Goal: Task Accomplishment & Management: Use online tool/utility

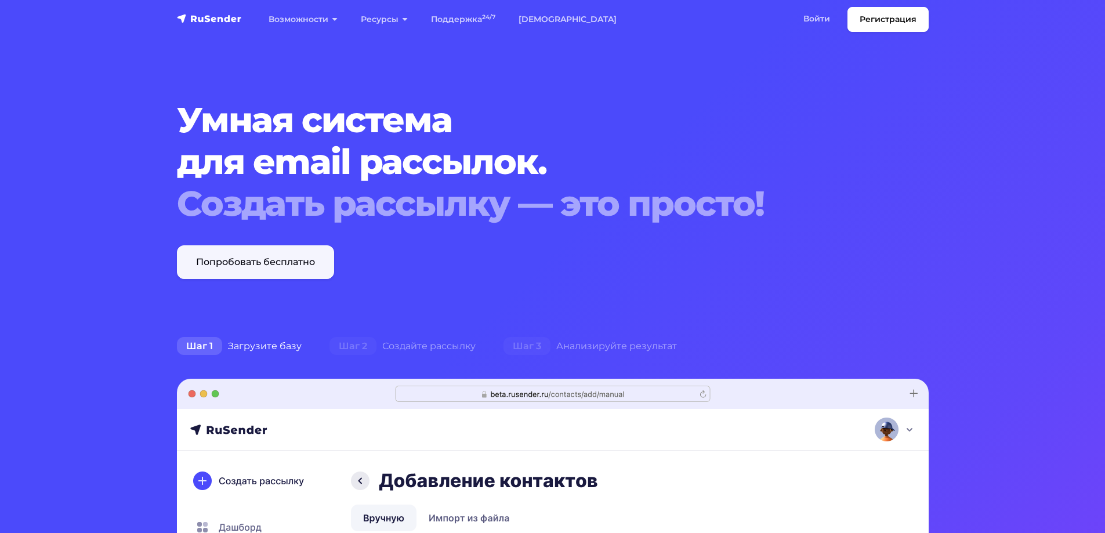
click at [270, 262] on link "Попробовать бесплатно" at bounding box center [255, 262] width 157 height 34
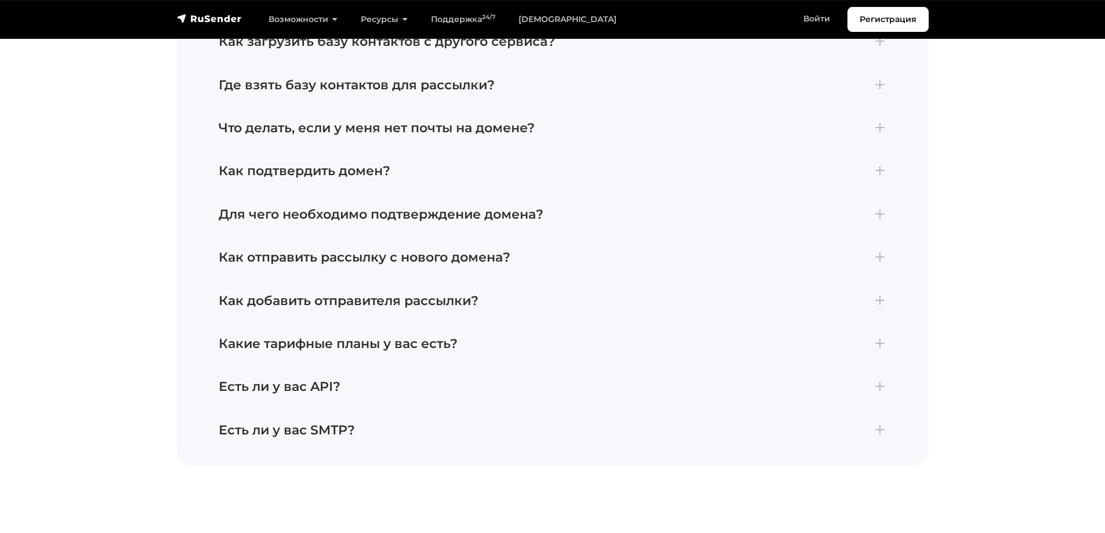
scroll to position [5103, 0]
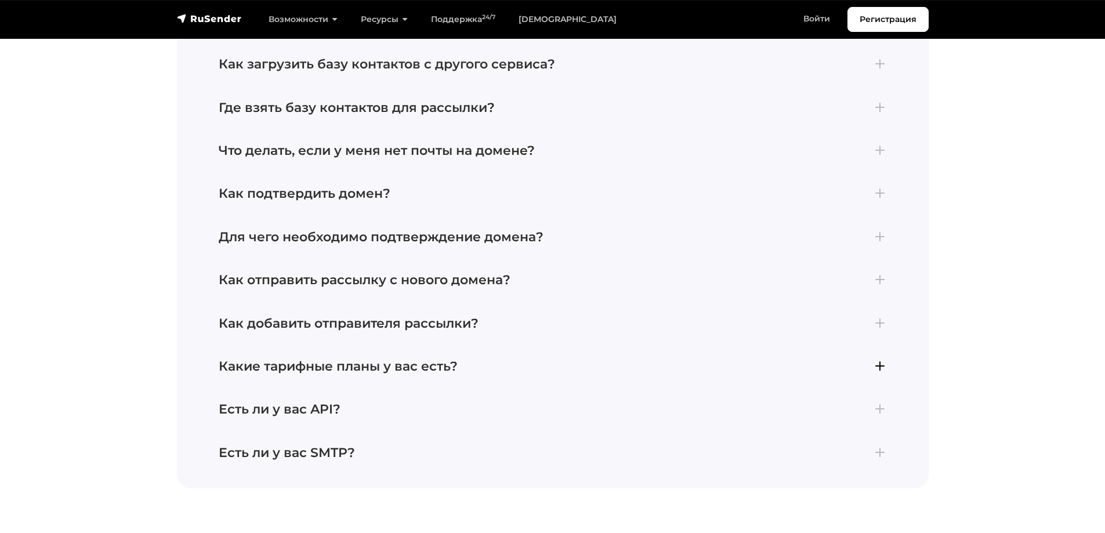
click at [347, 359] on h4 "Какие тарифные планы у вас есть?" at bounding box center [553, 366] width 668 height 15
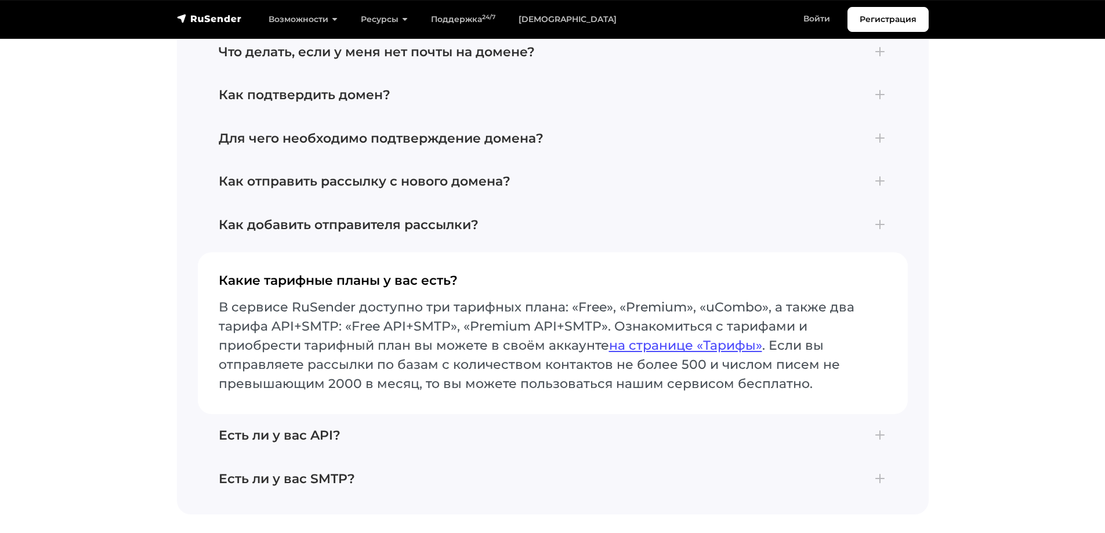
scroll to position [5133, 0]
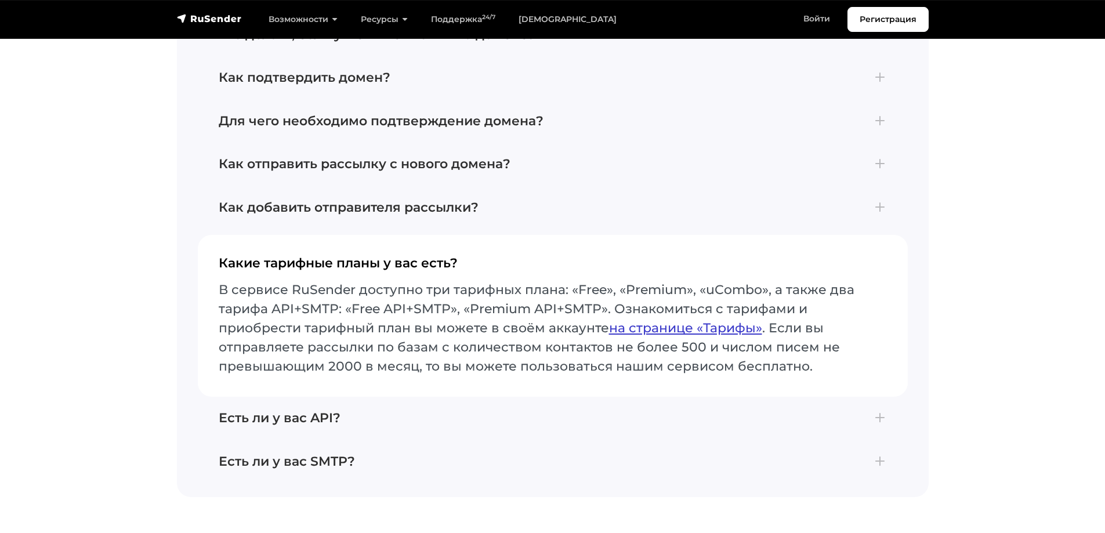
click at [661, 323] on link "на странице «Тарифы»" at bounding box center [685, 328] width 153 height 16
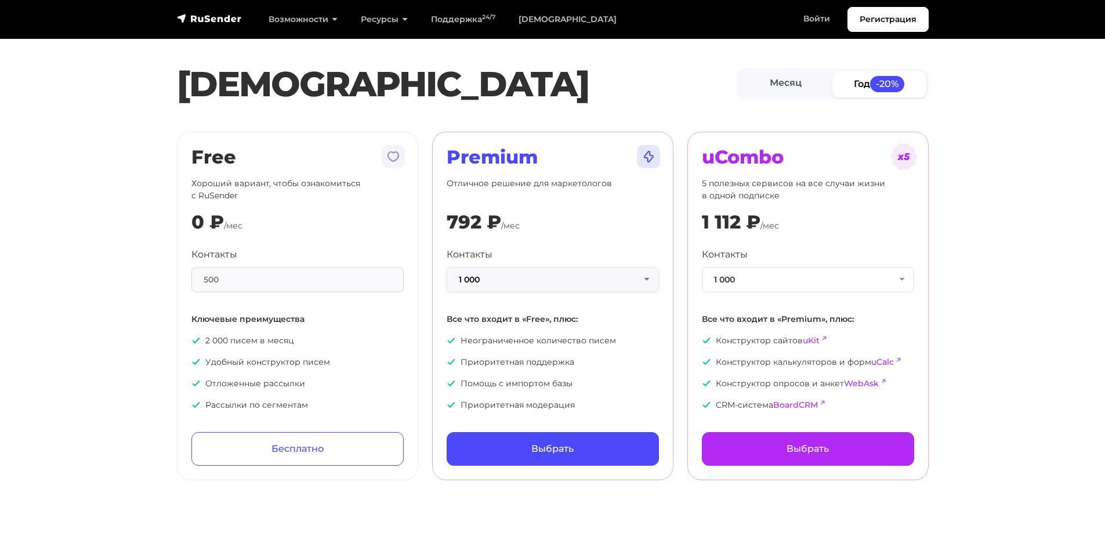
click at [571, 280] on button "1 000" at bounding box center [553, 279] width 212 height 25
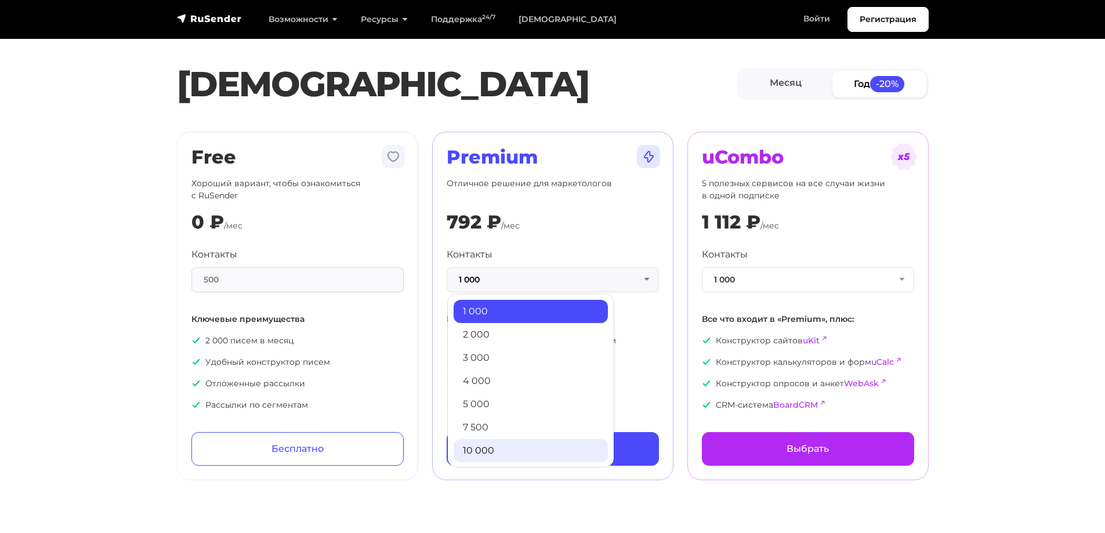
click at [521, 450] on link "10 000" at bounding box center [531, 450] width 154 height 23
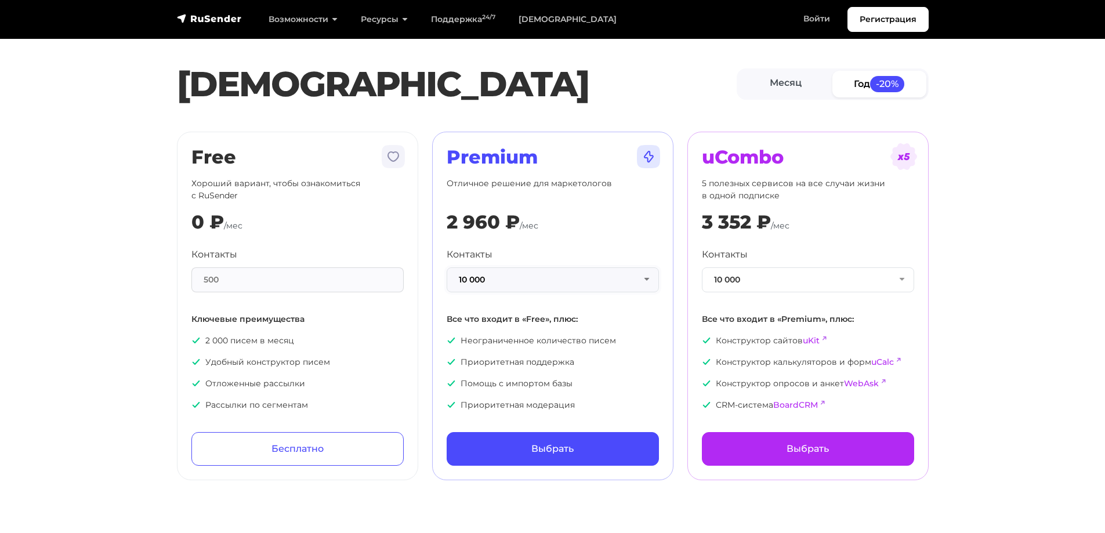
click at [528, 279] on button "10 000" at bounding box center [553, 279] width 212 height 25
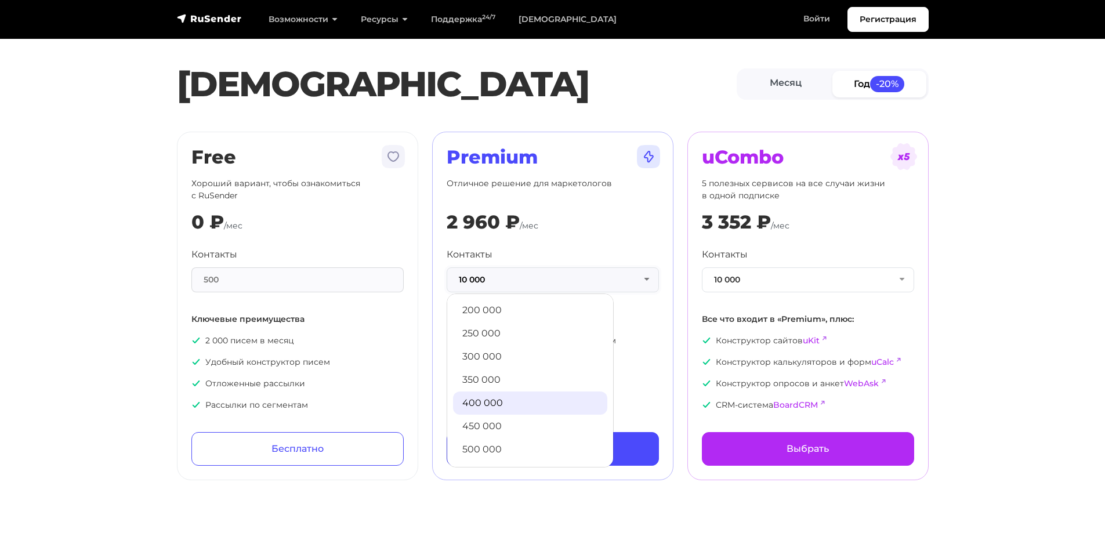
scroll to position [512, 0]
click at [498, 308] on link "85 000" at bounding box center [530, 310] width 154 height 23
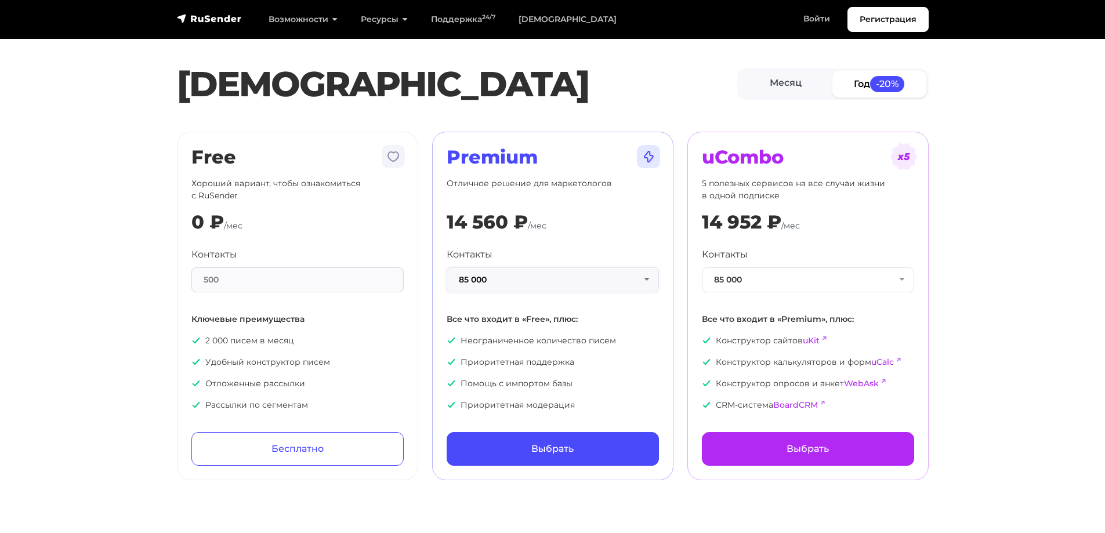
click at [595, 276] on button "85 000" at bounding box center [553, 279] width 212 height 25
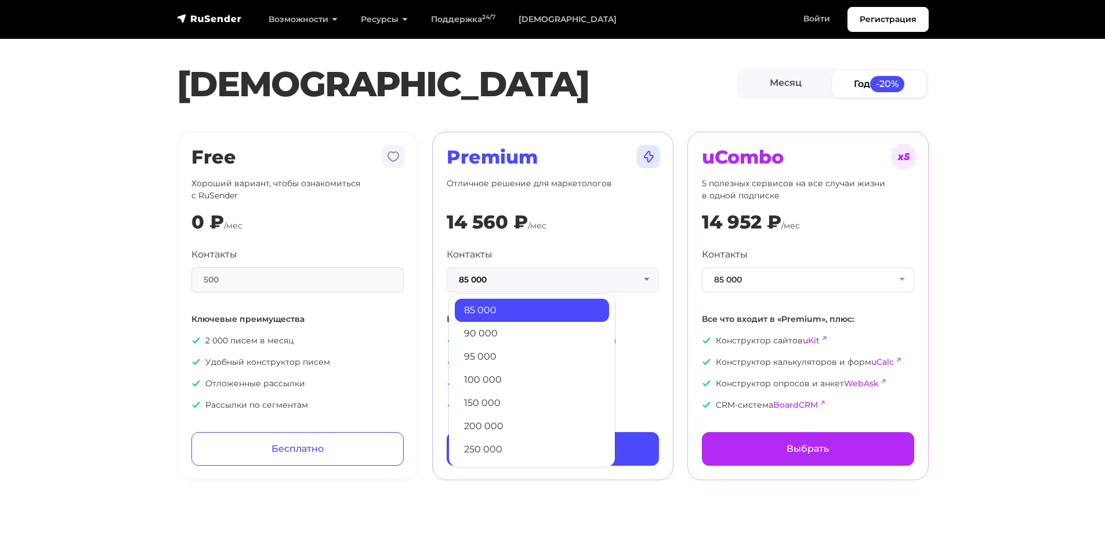
click at [242, 279] on div "500" at bounding box center [297, 279] width 212 height 25
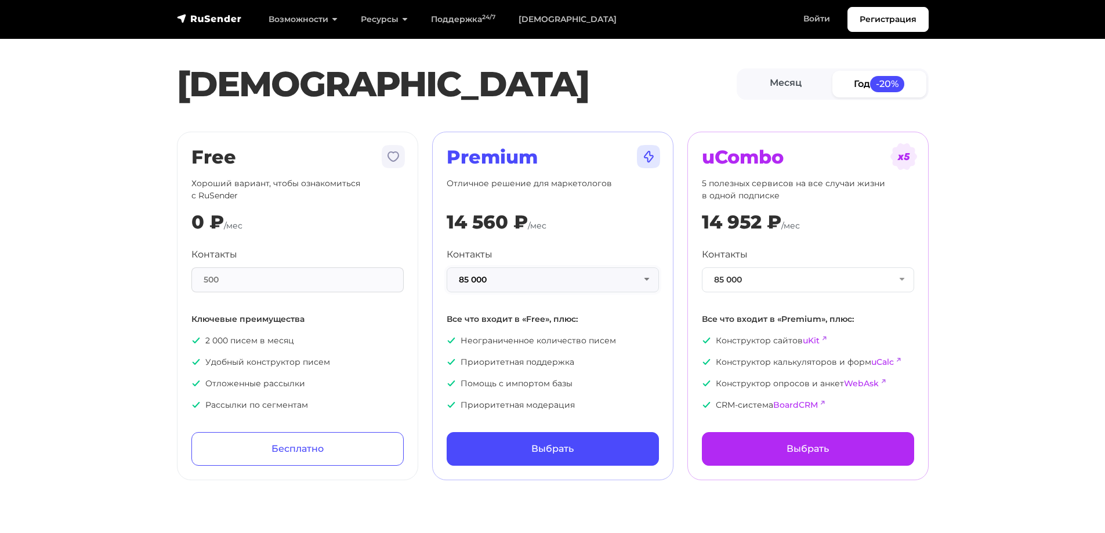
click at [513, 274] on button "85 000" at bounding box center [553, 279] width 212 height 25
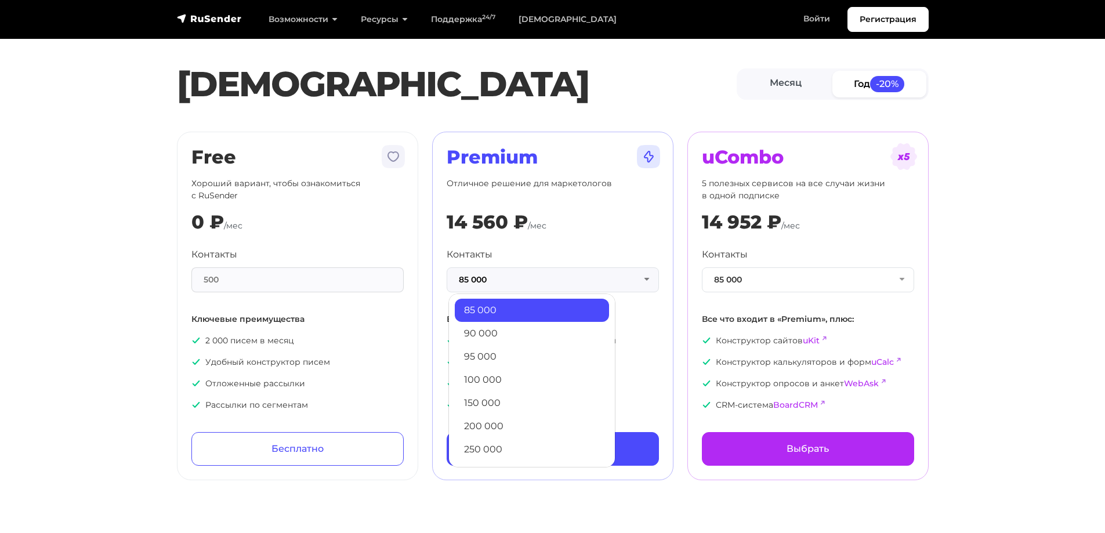
click at [510, 304] on link "85 000" at bounding box center [532, 310] width 154 height 23
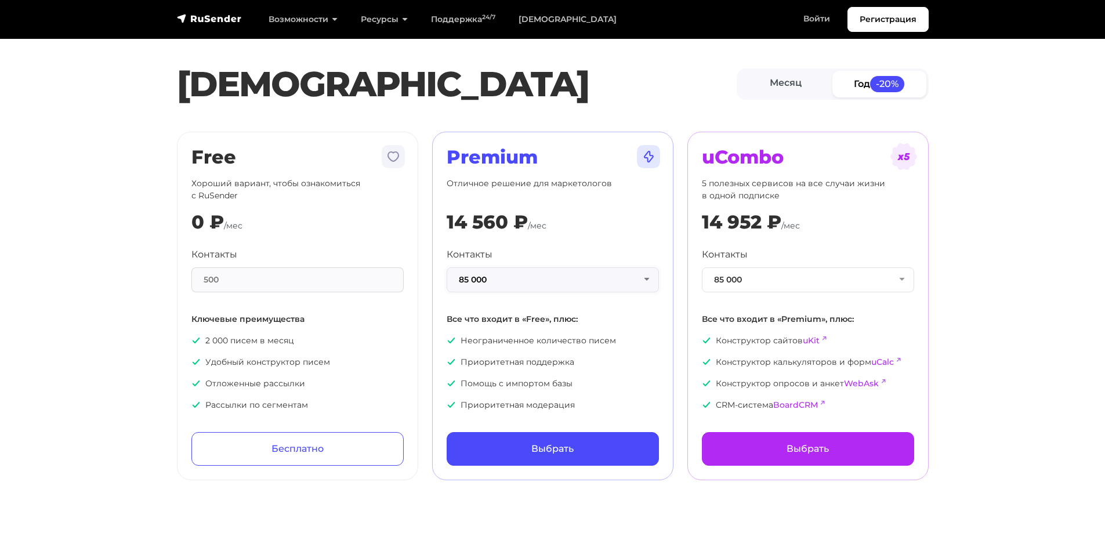
click at [493, 270] on button "85 000" at bounding box center [553, 279] width 212 height 25
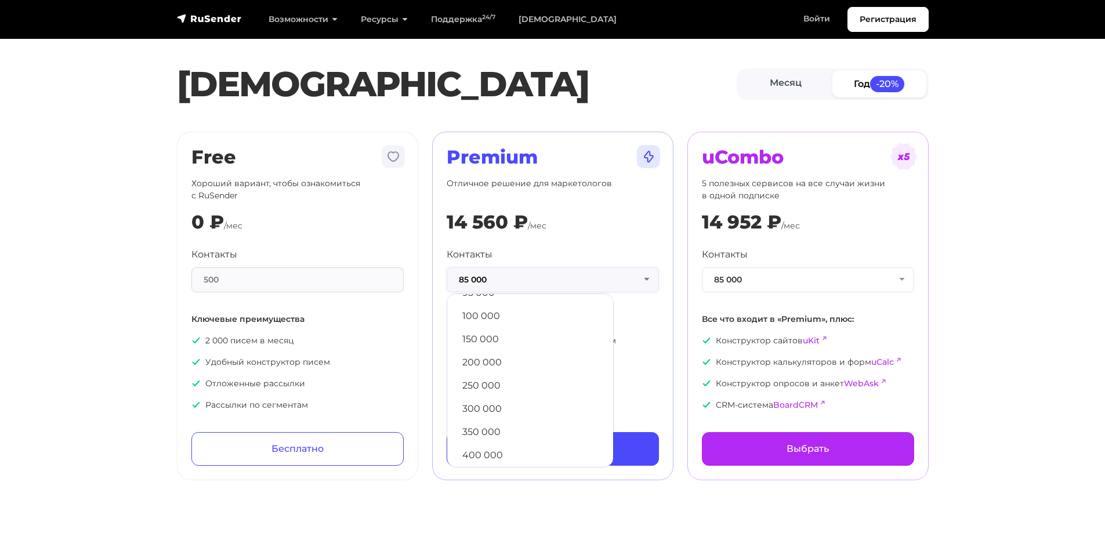
scroll to position [627, 0]
click at [527, 448] on link "500 000" at bounding box center [530, 449] width 154 height 23
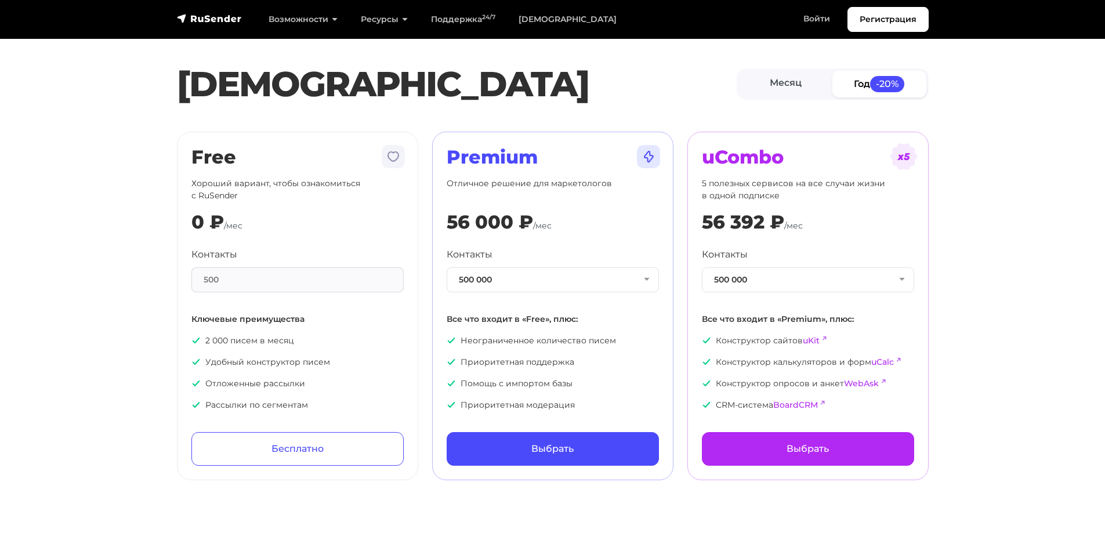
drag, startPoint x: 445, startPoint y: 216, endPoint x: 604, endPoint y: 205, distance: 159.3
click at [604, 205] on div "Premium Отличное решение для маркетологов 56 000 ₽ /мес Контакты 500 000 1 000 …" at bounding box center [552, 306] width 241 height 349
click at [272, 278] on div "500" at bounding box center [297, 279] width 212 height 25
click at [790, 271] on button "500 000" at bounding box center [808, 279] width 212 height 25
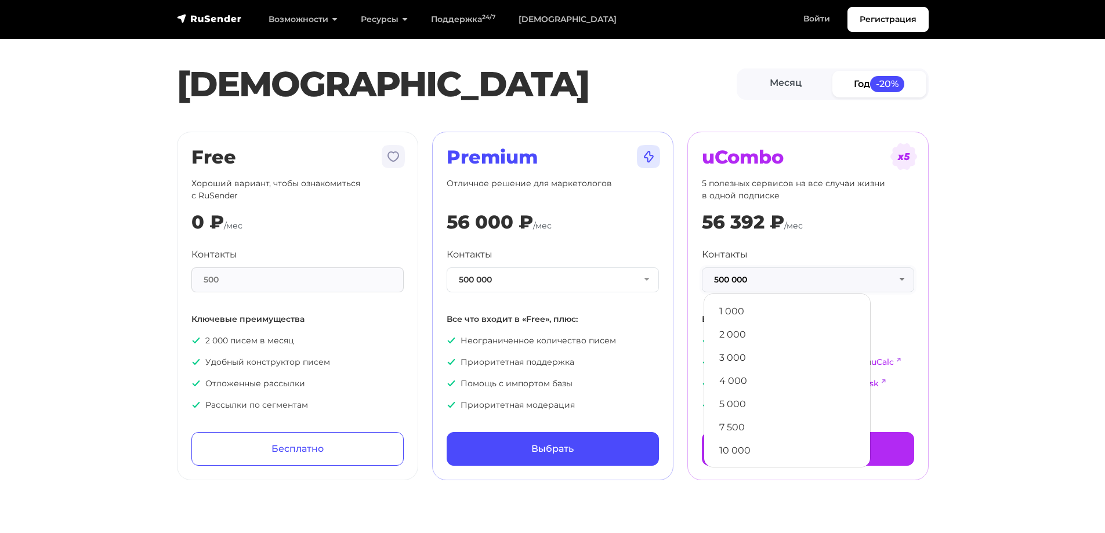
click at [790, 271] on button "500 000" at bounding box center [808, 279] width 212 height 25
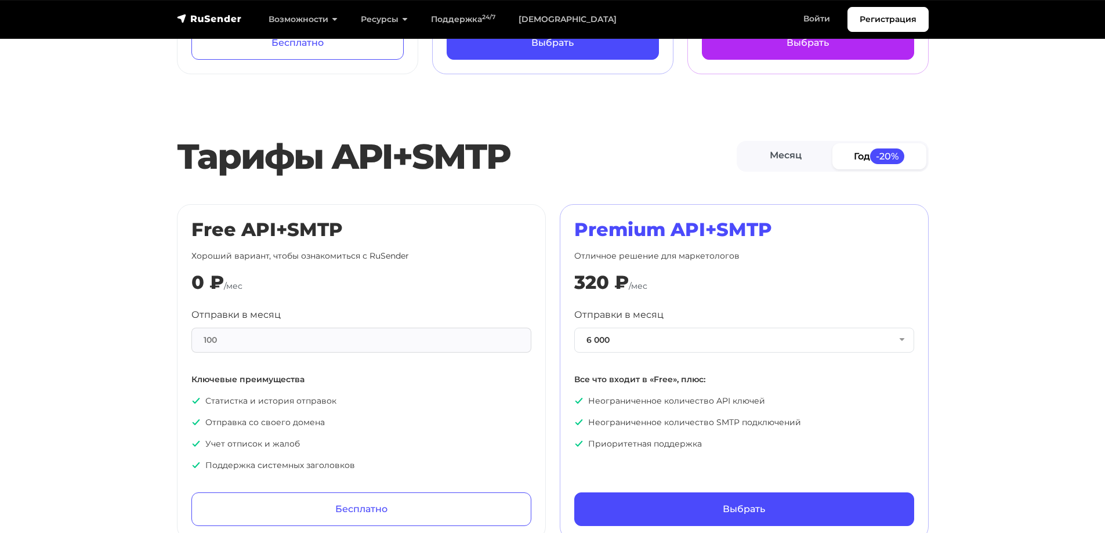
scroll to position [464, 0]
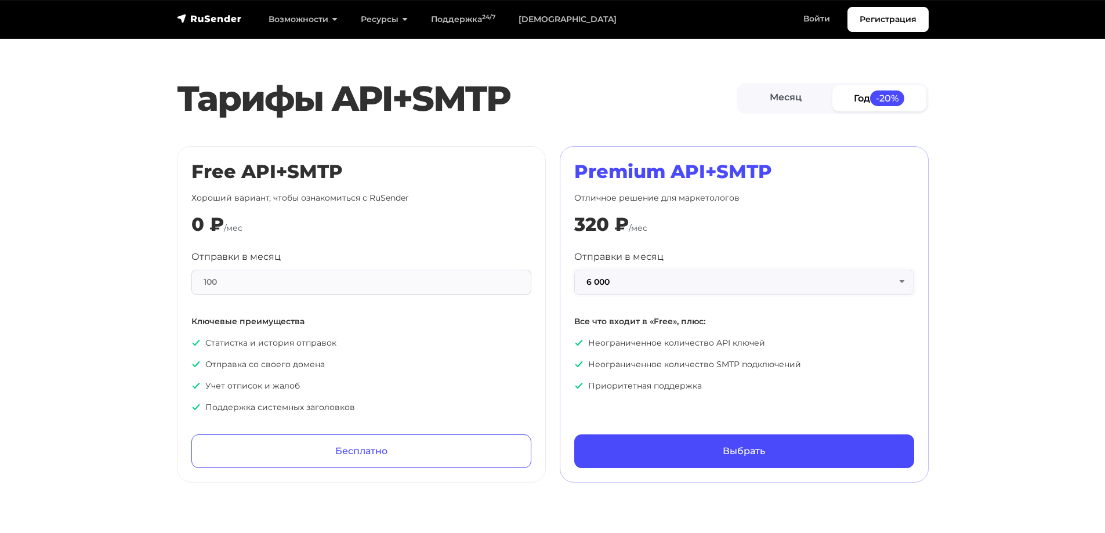
click at [636, 278] on button "6 000" at bounding box center [744, 282] width 340 height 25
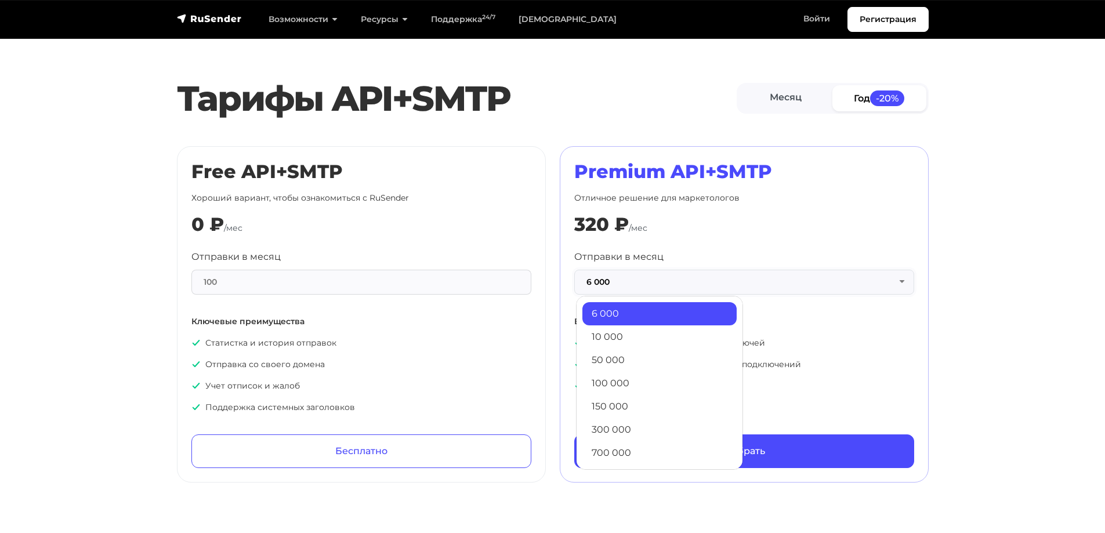
click at [636, 278] on button "6 000" at bounding box center [744, 282] width 340 height 25
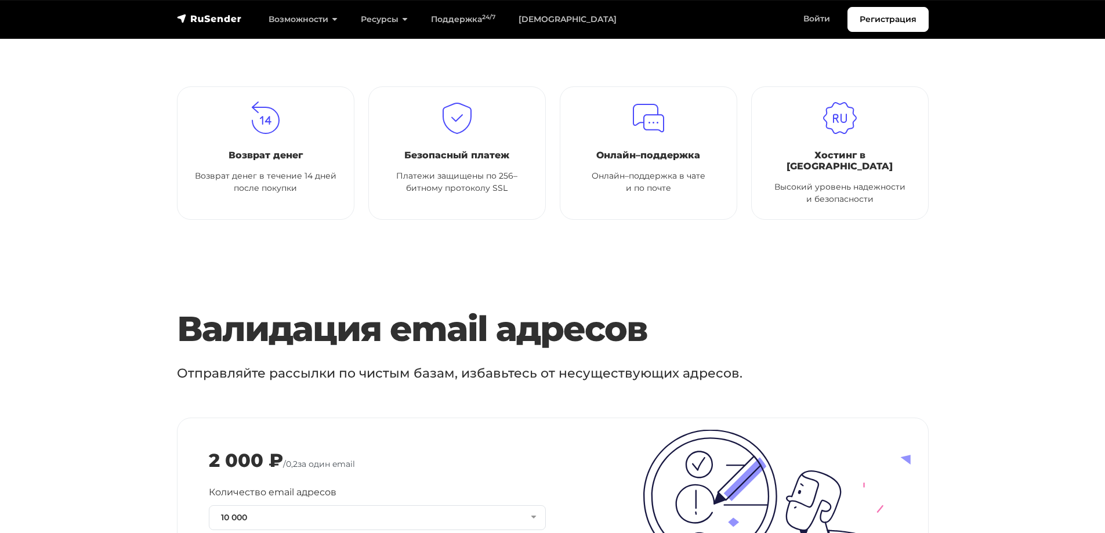
scroll to position [1102, 0]
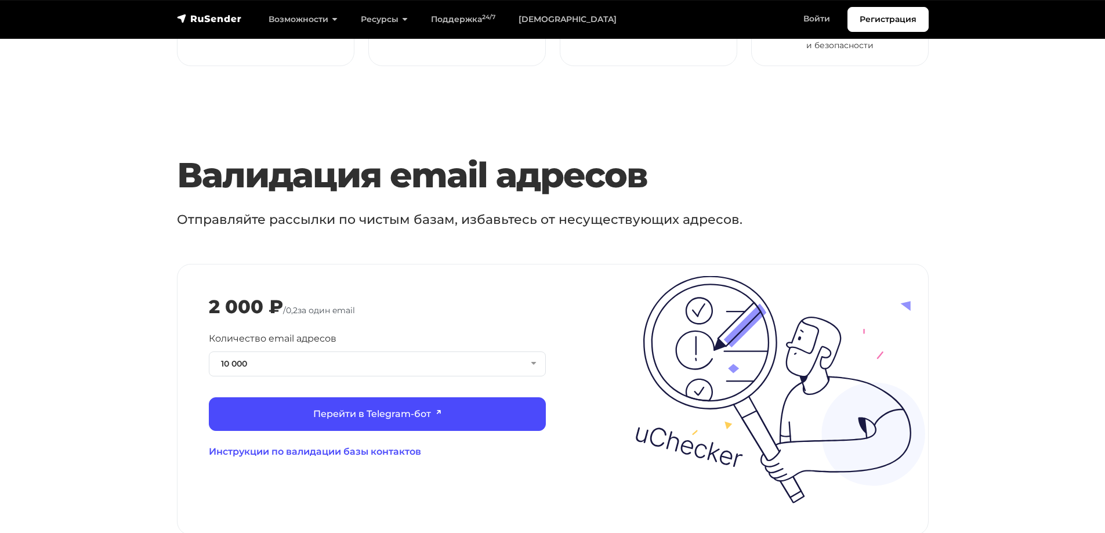
click at [182, 177] on h3 "Валидация email адресов" at bounding box center [521, 175] width 688 height 42
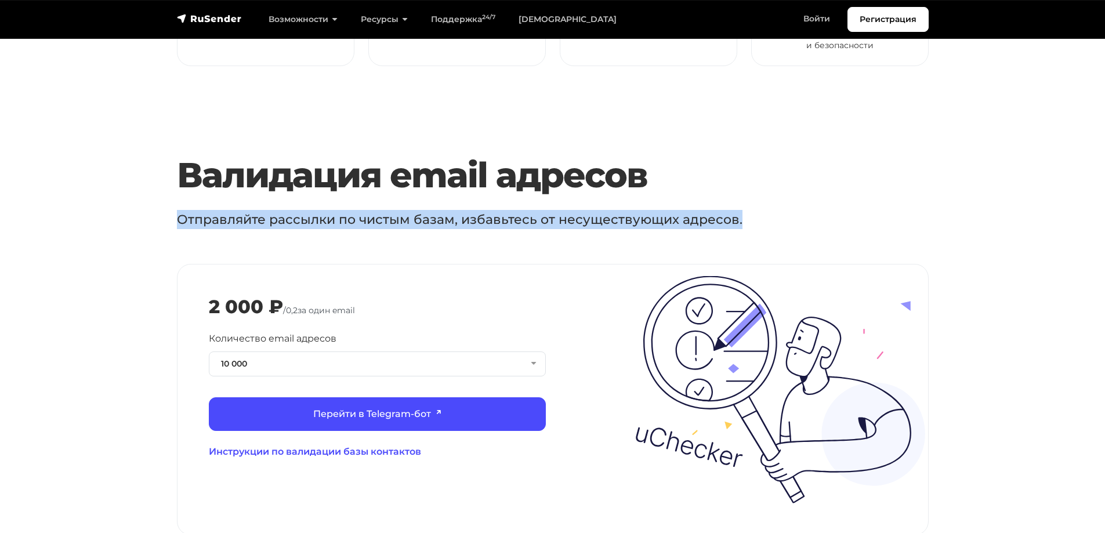
drag, startPoint x: 179, startPoint y: 206, endPoint x: 830, endPoint y: 187, distance: 651.0
click at [830, 187] on div "Валидация email адресов Отправляйте рассылки по чистым базам, избавьтесь от нес…" at bounding box center [521, 181] width 702 height 54
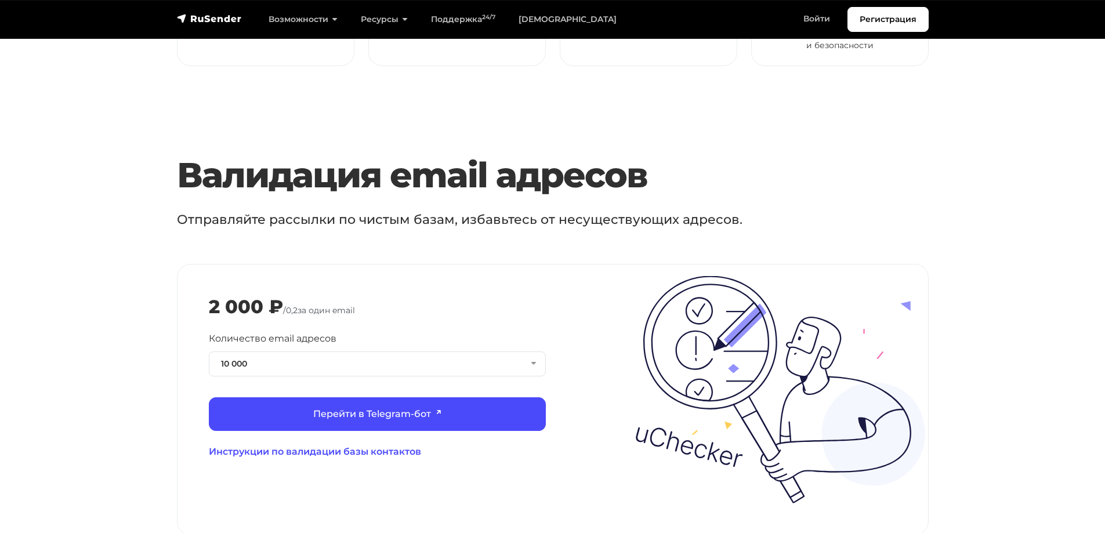
click at [53, 339] on section "Валидация email адресов Отправляйте рассылки по чистым базам, избавьтесь от нес…" at bounding box center [552, 344] width 1105 height 381
click at [229, 351] on button "10 000" at bounding box center [377, 363] width 337 height 25
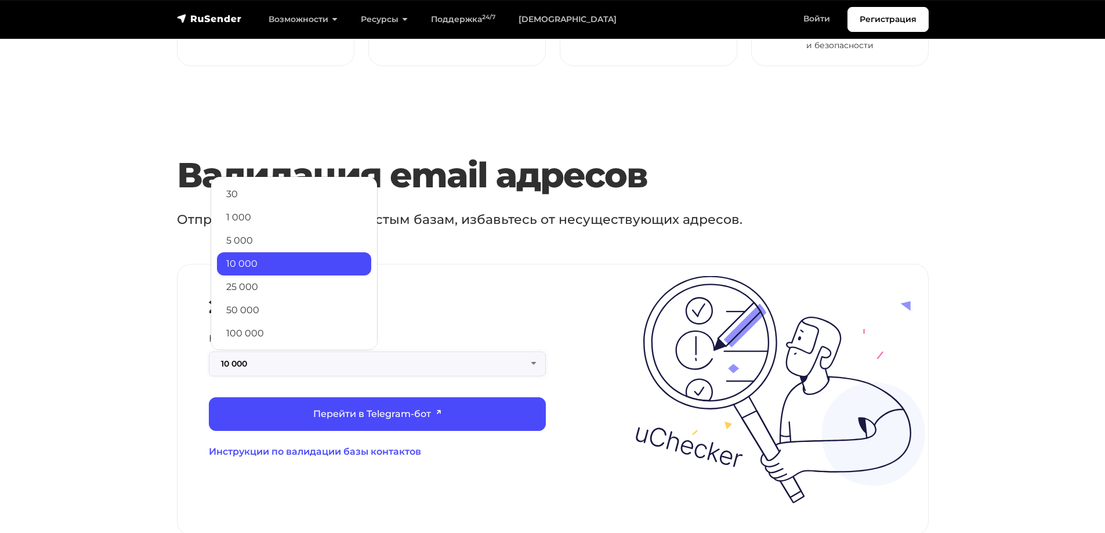
click at [229, 351] on button "10 000" at bounding box center [377, 363] width 337 height 25
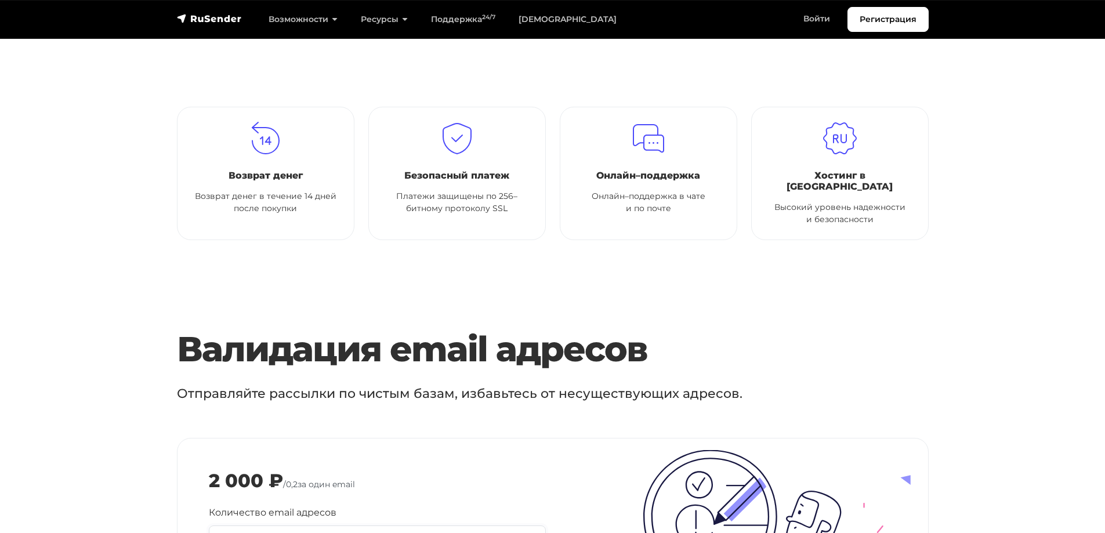
scroll to position [1044, 0]
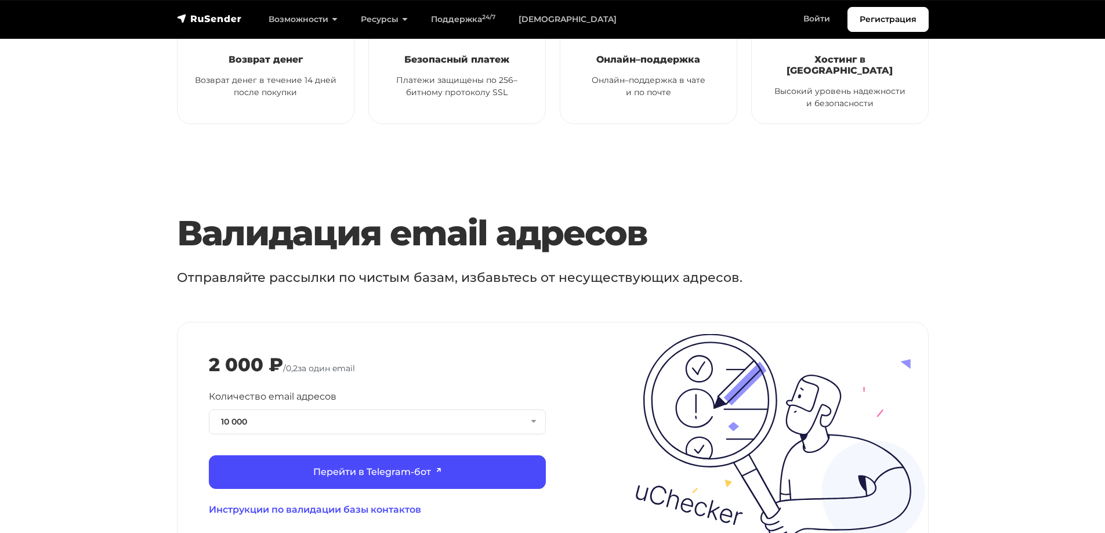
drag, startPoint x: 176, startPoint y: 272, endPoint x: 115, endPoint y: 260, distance: 62.1
click at [115, 260] on section "Валидация email адресов Отправляйте рассылки по чистым базам, избавьтесь от нес…" at bounding box center [552, 402] width 1105 height 381
drag, startPoint x: 293, startPoint y: 358, endPoint x: 300, endPoint y: 360, distance: 7.1
click at [298, 363] on span "0,2" at bounding box center [292, 368] width 12 height 10
click at [306, 363] on span "/ 0,2 за один email" at bounding box center [319, 368] width 72 height 10
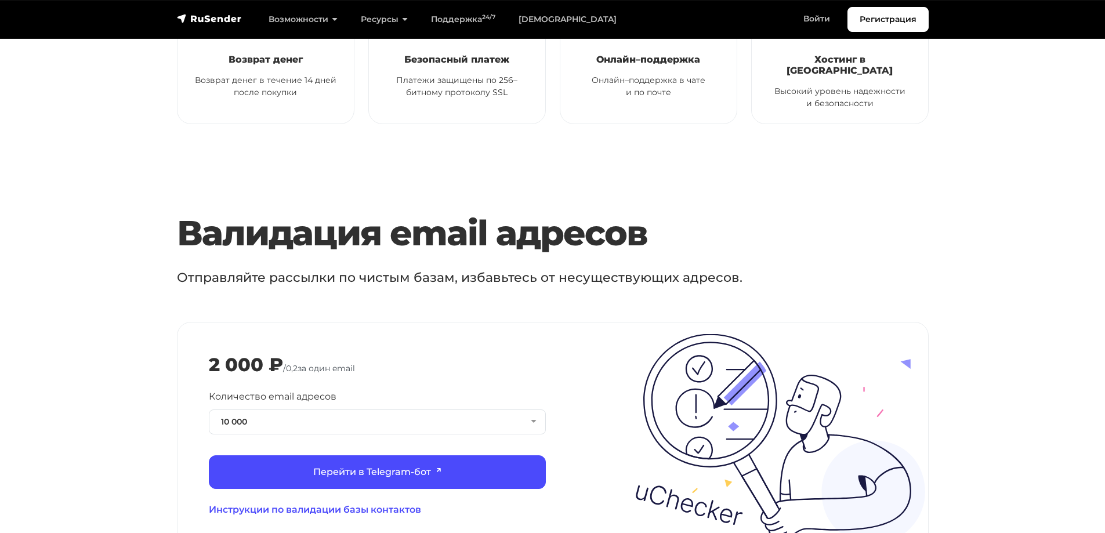
drag, startPoint x: 303, startPoint y: 360, endPoint x: 376, endPoint y: 360, distance: 73.7
click at [376, 360] on div "2 000 ₽ / 0,2 за один email" at bounding box center [553, 365] width 688 height 22
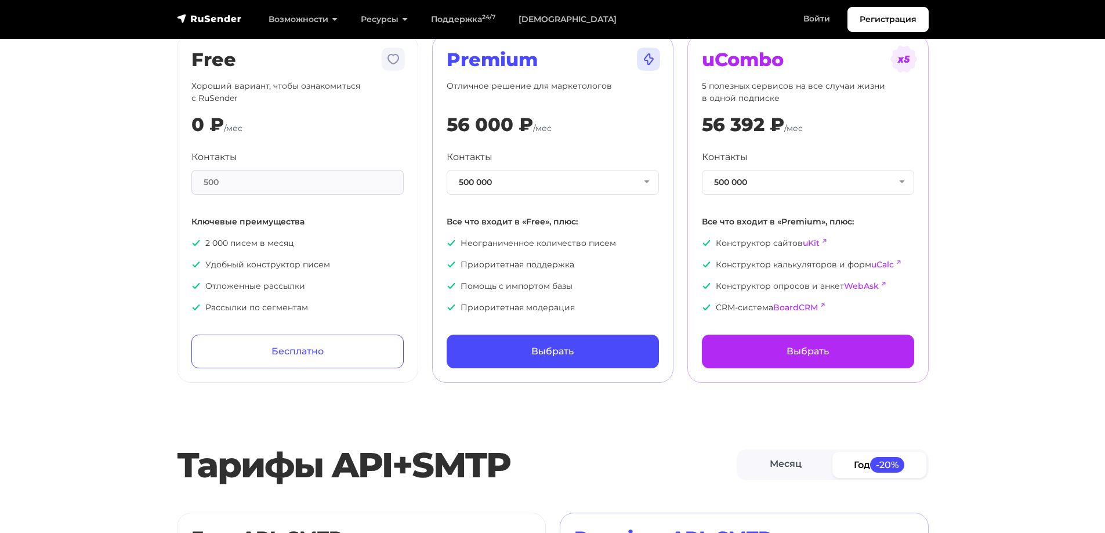
scroll to position [0, 0]
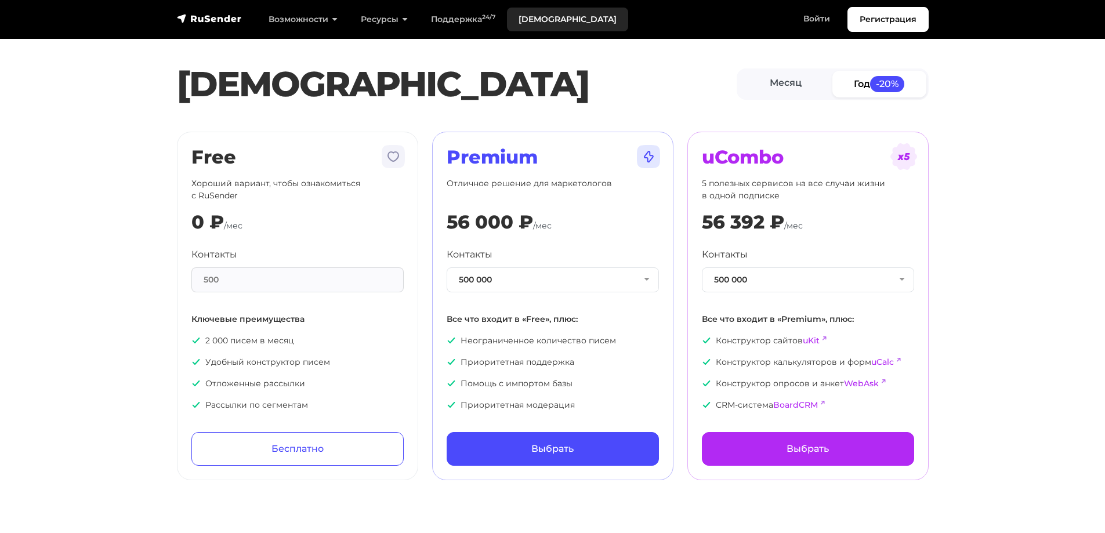
click at [539, 20] on link "[DEMOGRAPHIC_DATA]" at bounding box center [567, 20] width 121 height 24
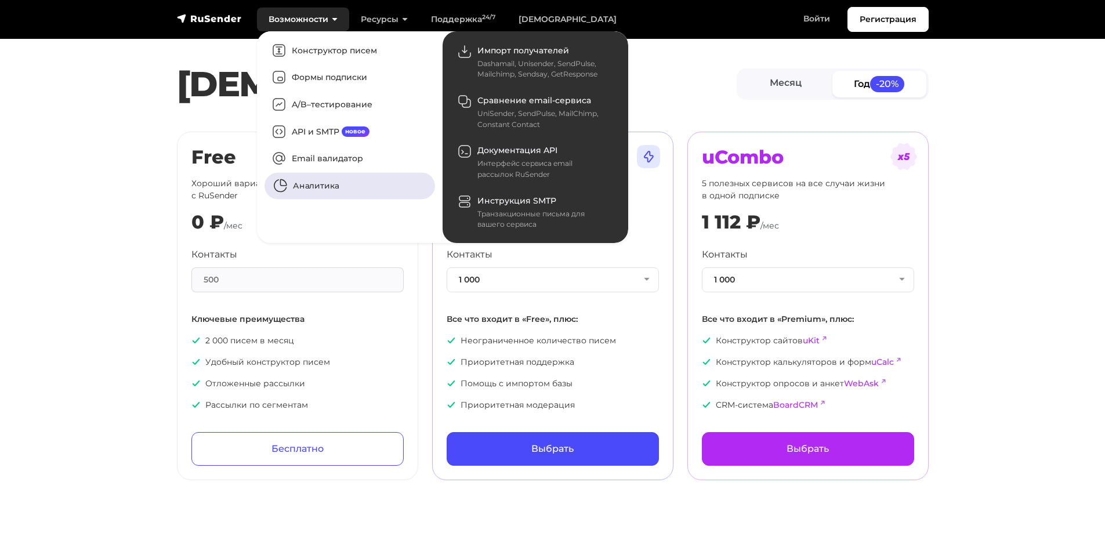
click at [307, 193] on link "Аналитика" at bounding box center [349, 186] width 171 height 27
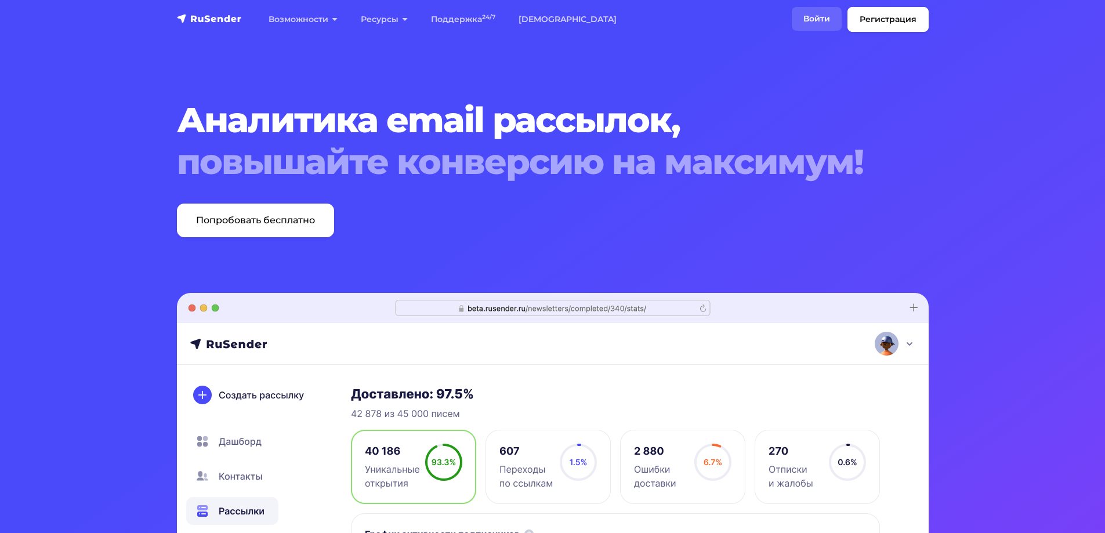
click at [809, 15] on link "Войти" at bounding box center [817, 19] width 50 height 24
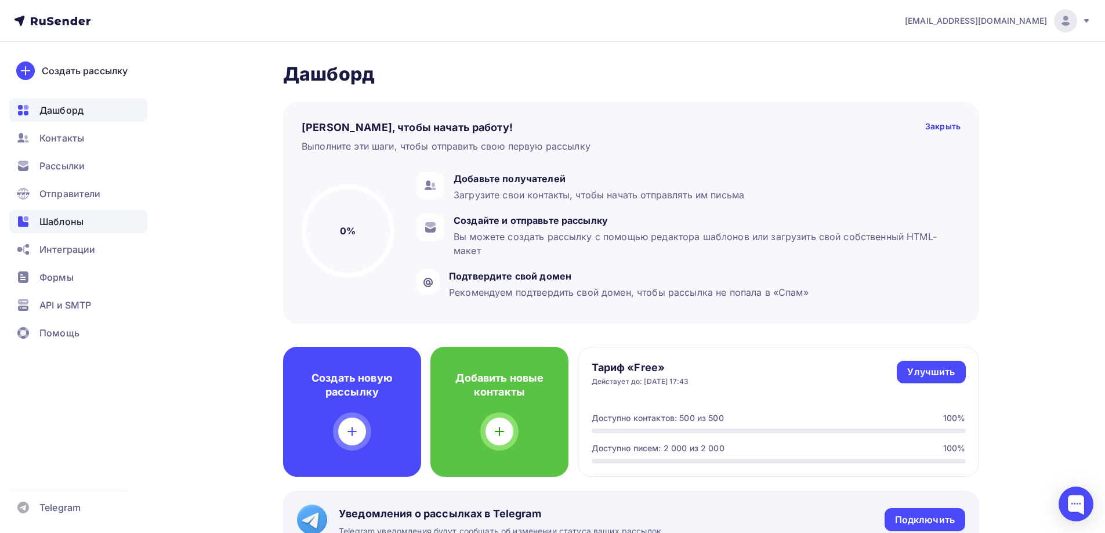
click at [72, 219] on span "Шаблоны" at bounding box center [61, 222] width 44 height 14
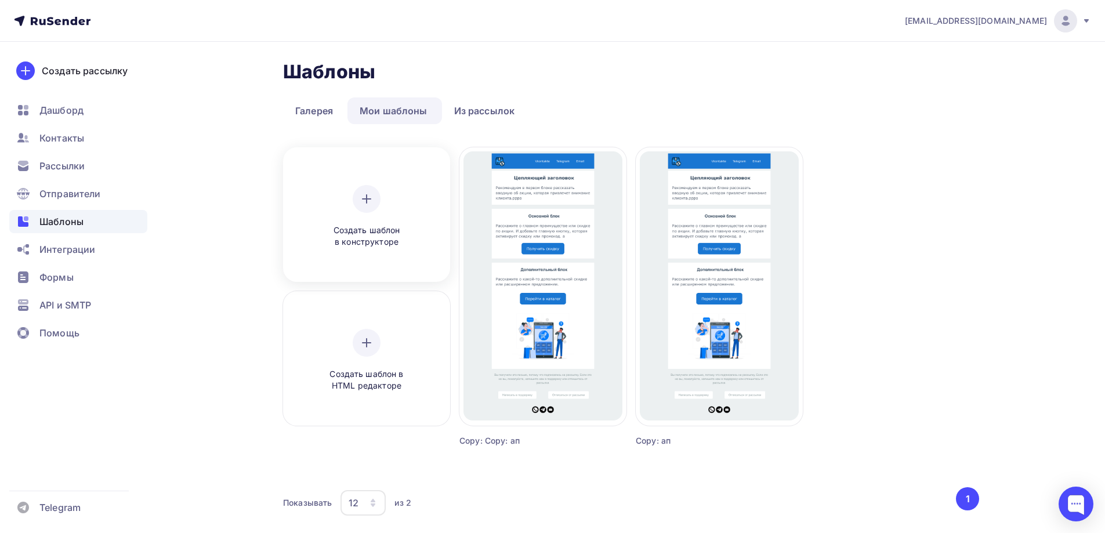
click at [398, 237] on span "Создать шаблон в конструкторе" at bounding box center [366, 236] width 110 height 24
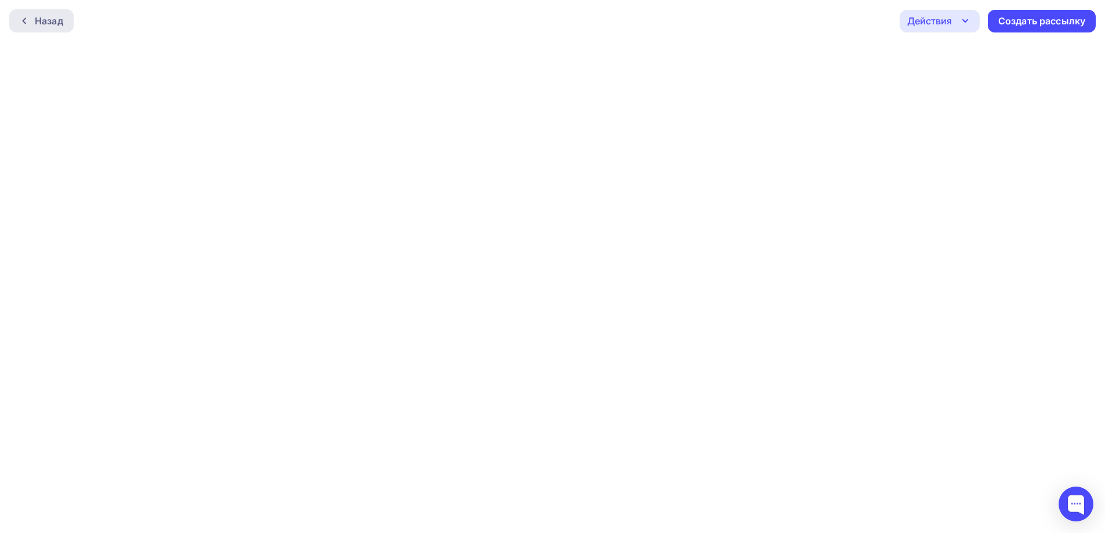
click at [59, 17] on div "Назад" at bounding box center [49, 21] width 28 height 14
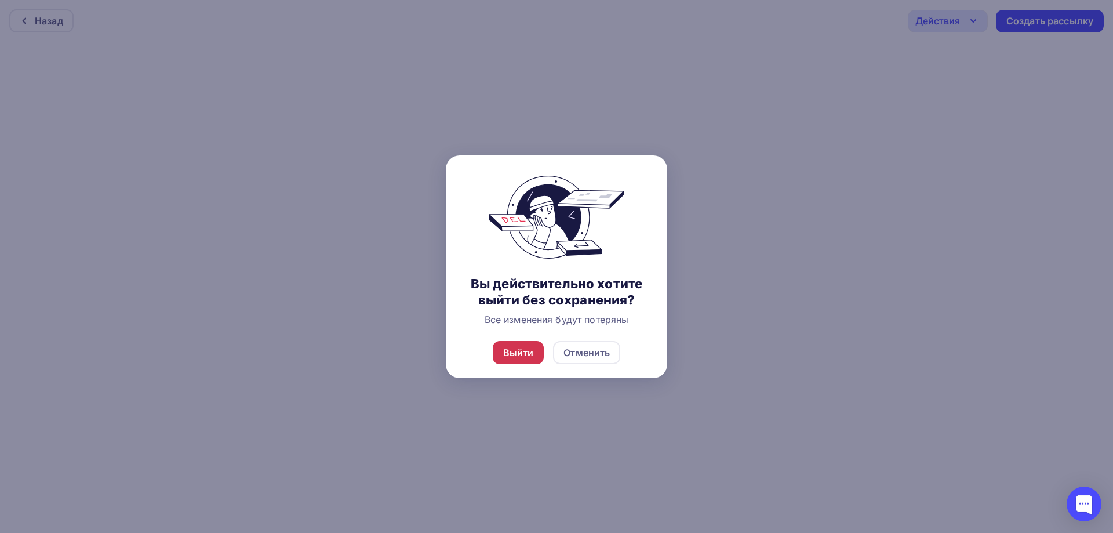
click at [519, 358] on div "Выйти" at bounding box center [518, 353] width 31 height 14
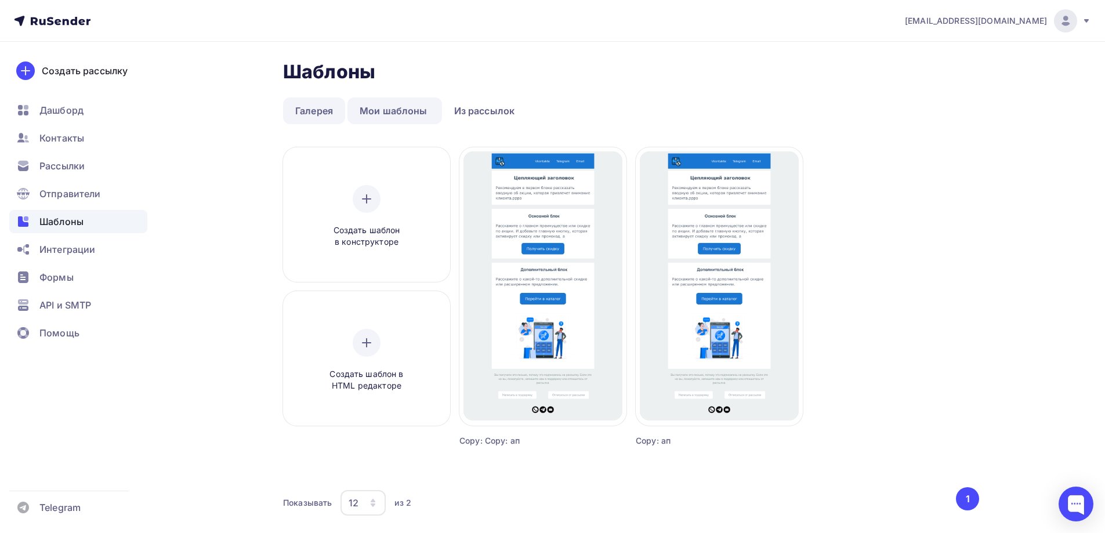
click at [310, 111] on link "Галерея" at bounding box center [314, 110] width 62 height 27
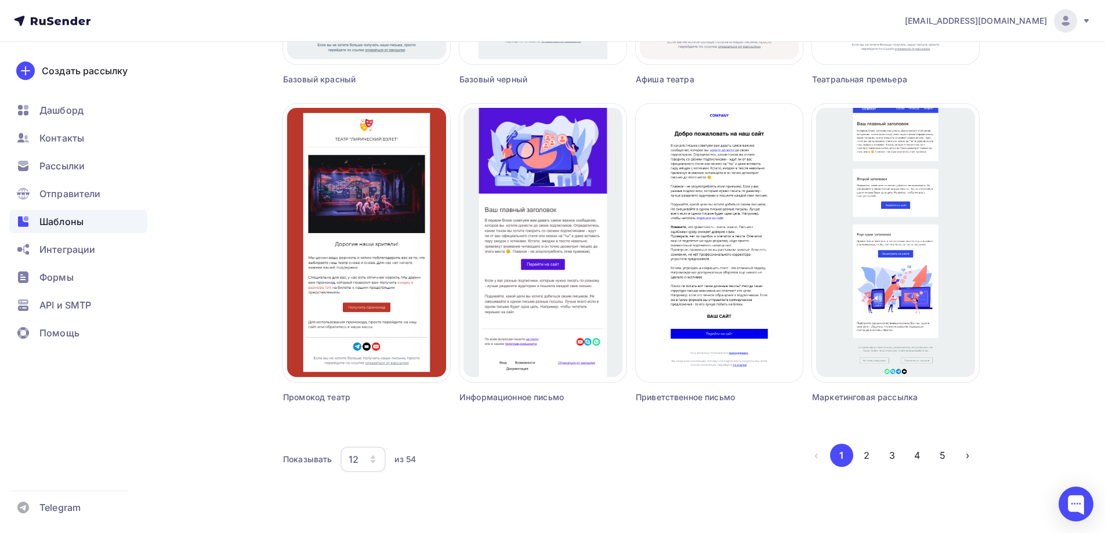
scroll to position [680, 0]
click at [869, 456] on button "2" at bounding box center [866, 454] width 23 height 23
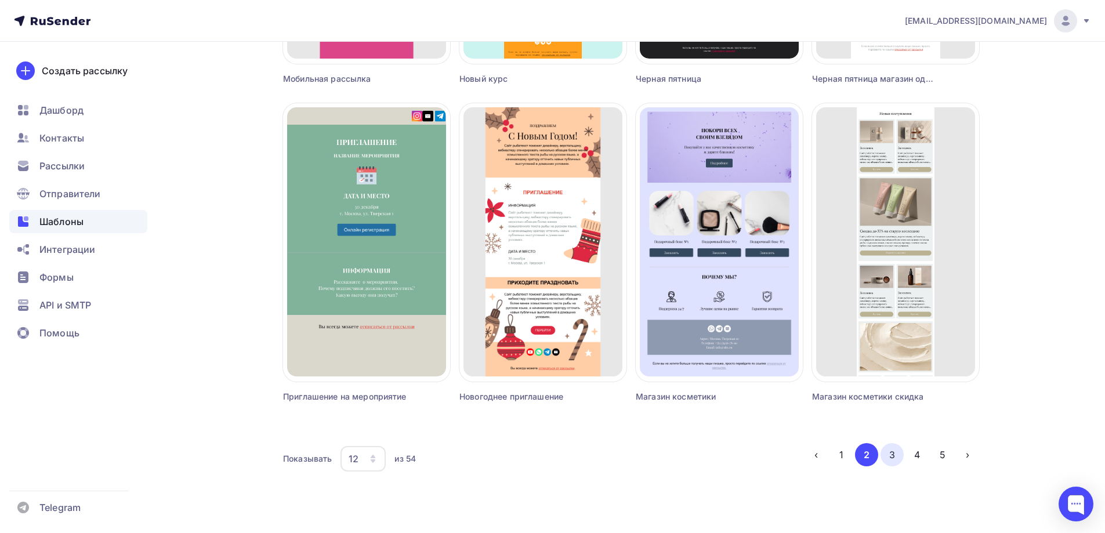
click at [898, 457] on button "3" at bounding box center [891, 454] width 23 height 23
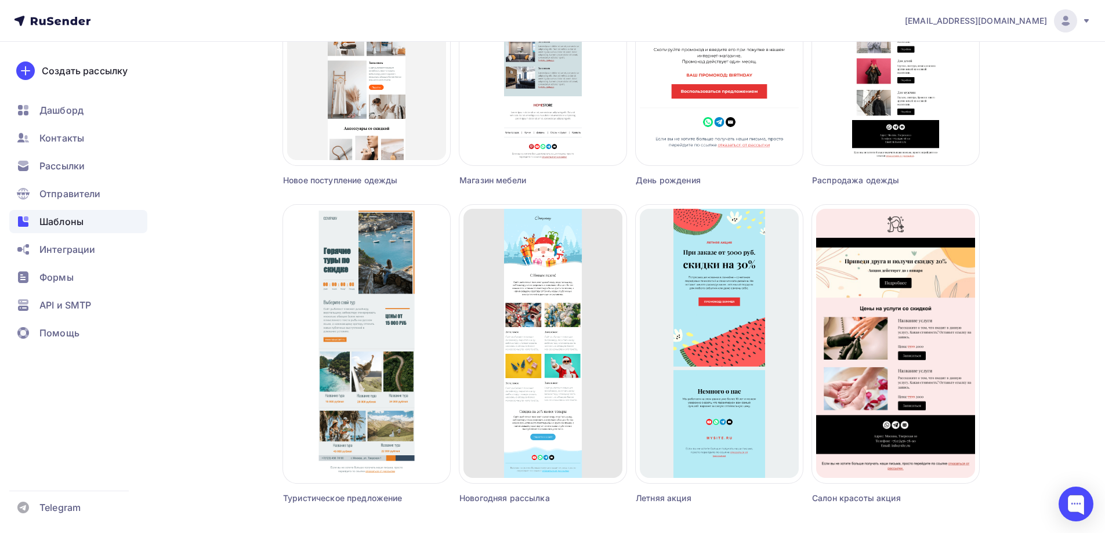
scroll to position [390, 0]
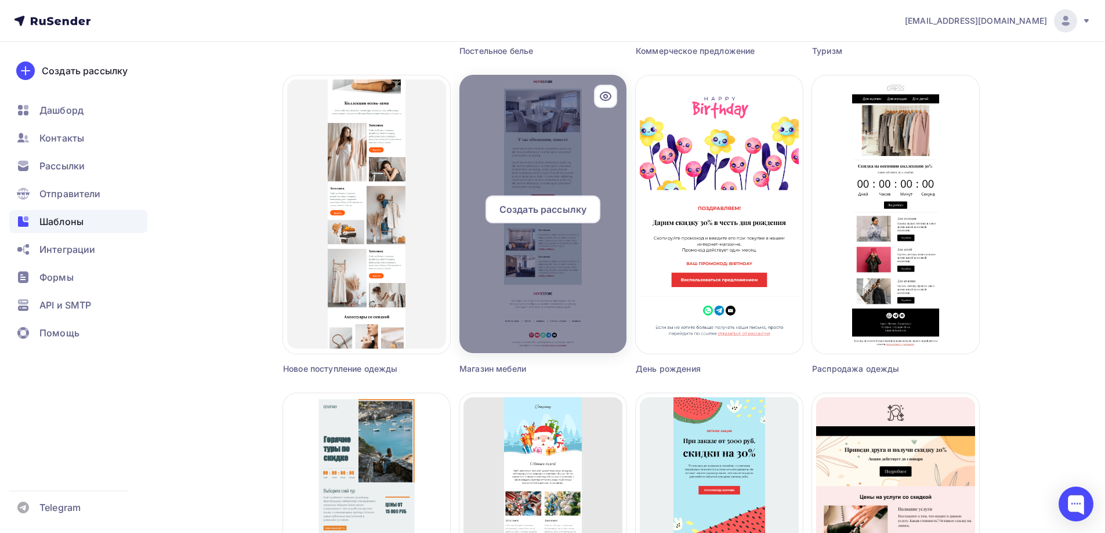
click at [588, 143] on div at bounding box center [542, 214] width 167 height 278
click at [546, 212] on span "Создать рассылку" at bounding box center [542, 209] width 87 height 14
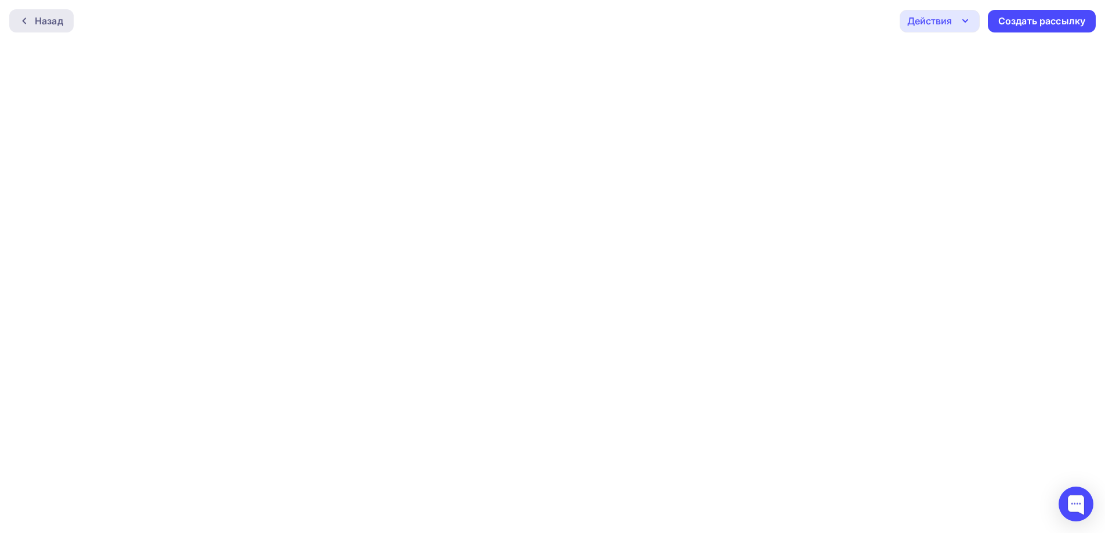
click at [42, 20] on div "Назад" at bounding box center [49, 21] width 28 height 14
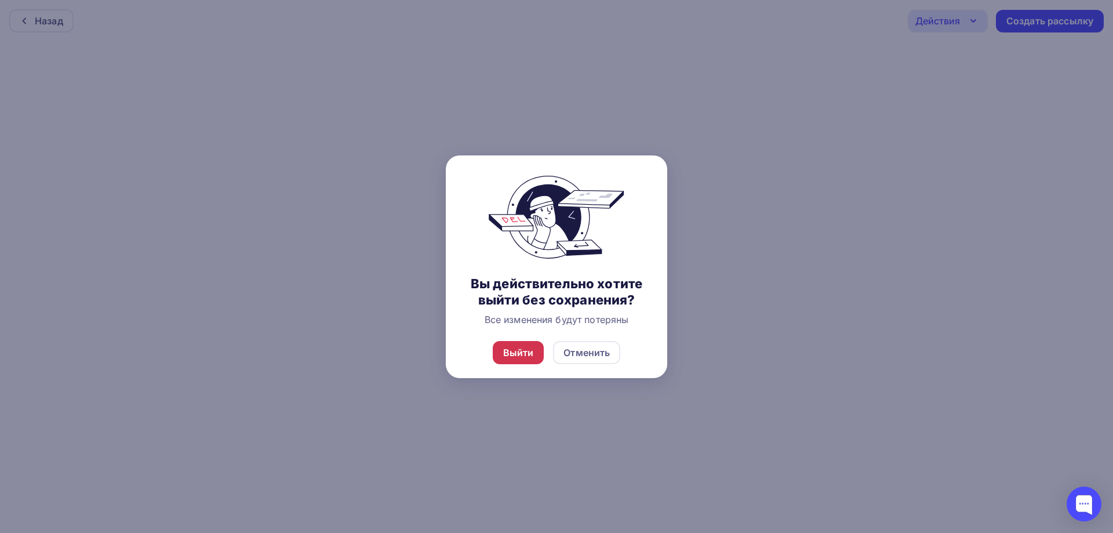
click at [514, 350] on div "Выйти" at bounding box center [518, 353] width 31 height 14
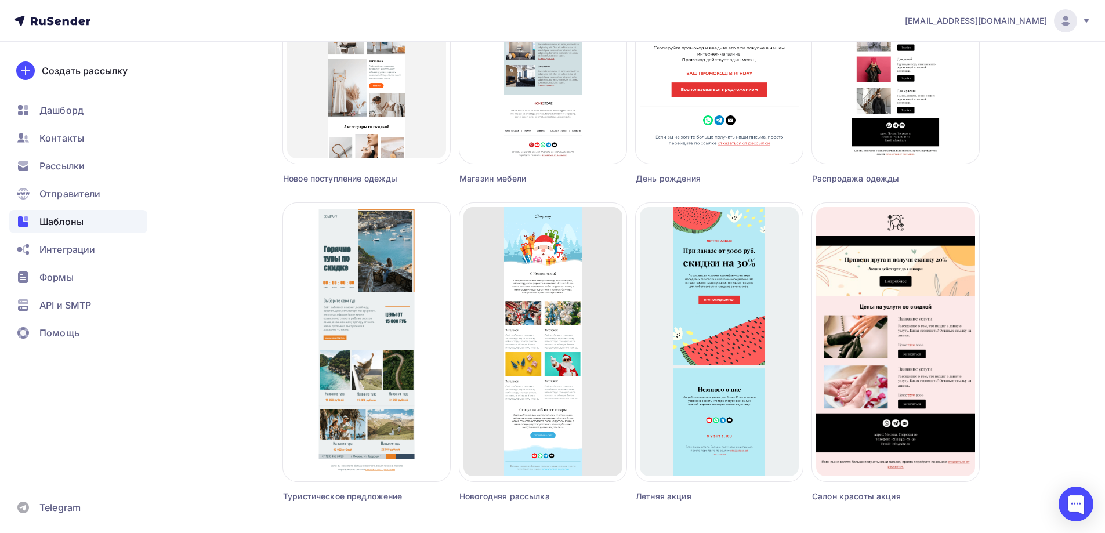
scroll to position [680, 0]
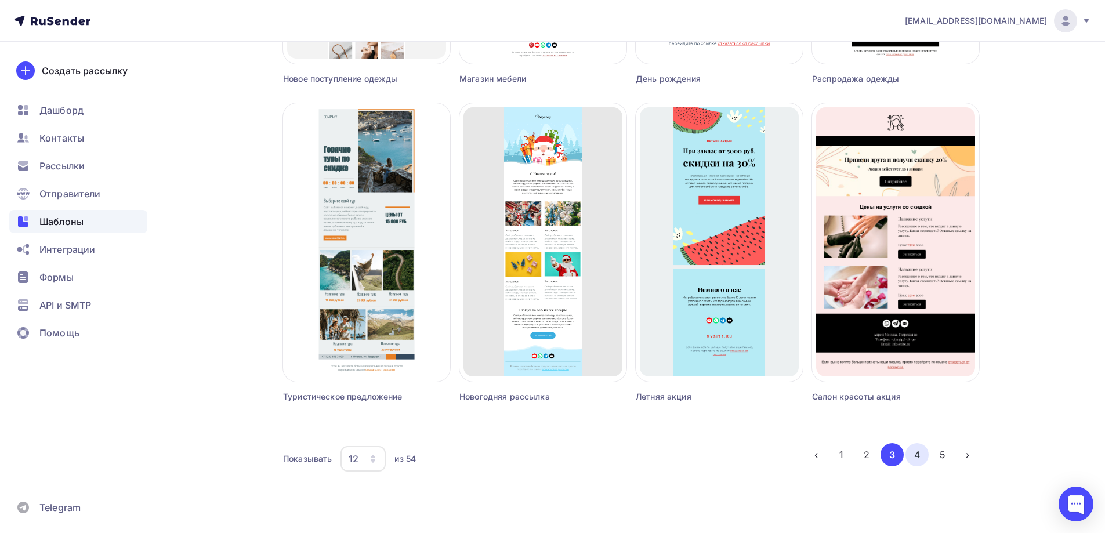
click at [917, 455] on button "4" at bounding box center [916, 454] width 23 height 23
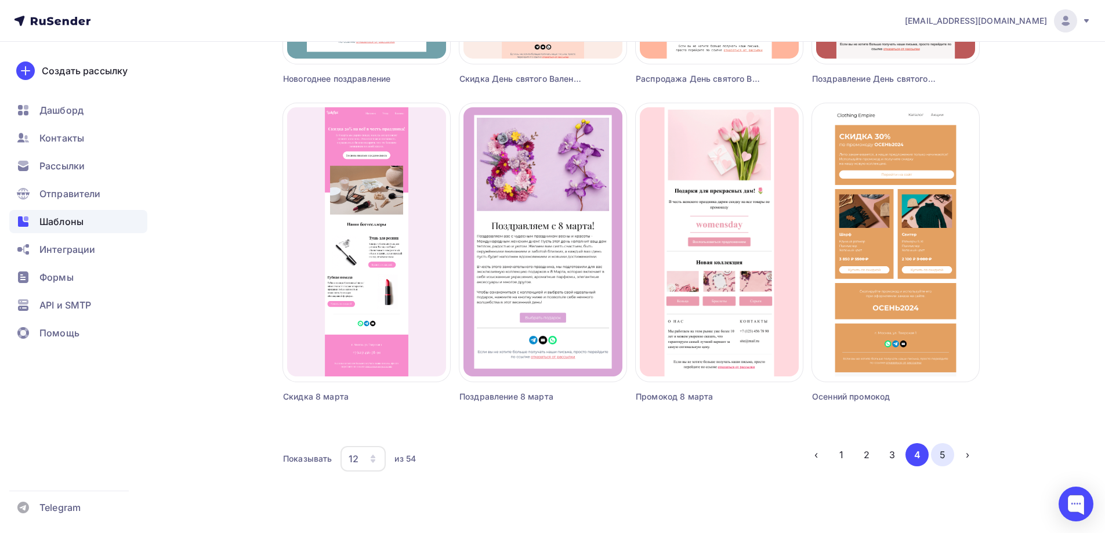
click at [938, 451] on button "5" at bounding box center [942, 454] width 23 height 23
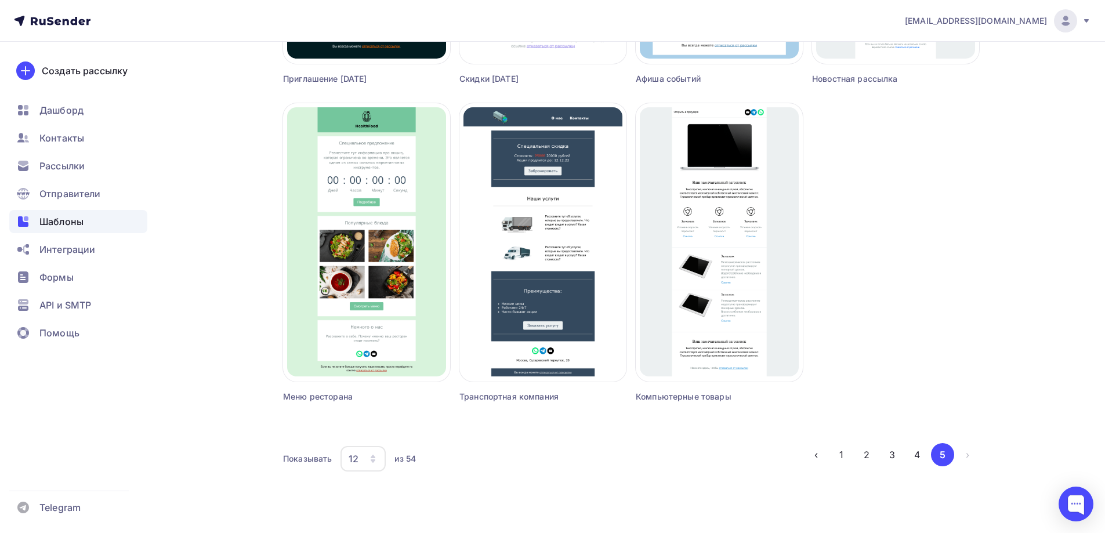
click at [372, 456] on icon "button" at bounding box center [373, 456] width 5 height 3
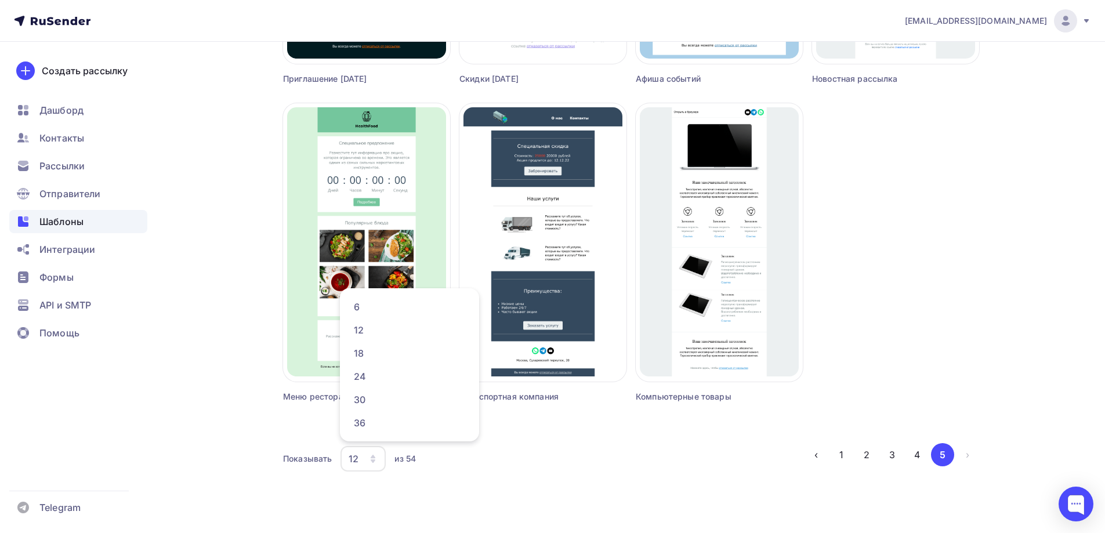
click at [372, 456] on icon "button" at bounding box center [373, 456] width 5 height 3
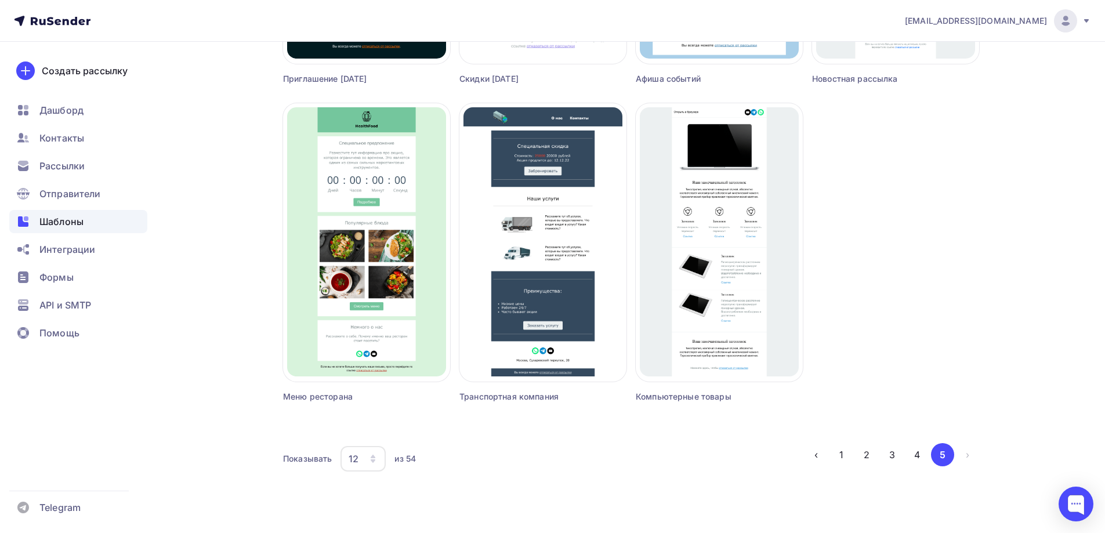
click at [372, 456] on icon "button" at bounding box center [373, 456] width 5 height 3
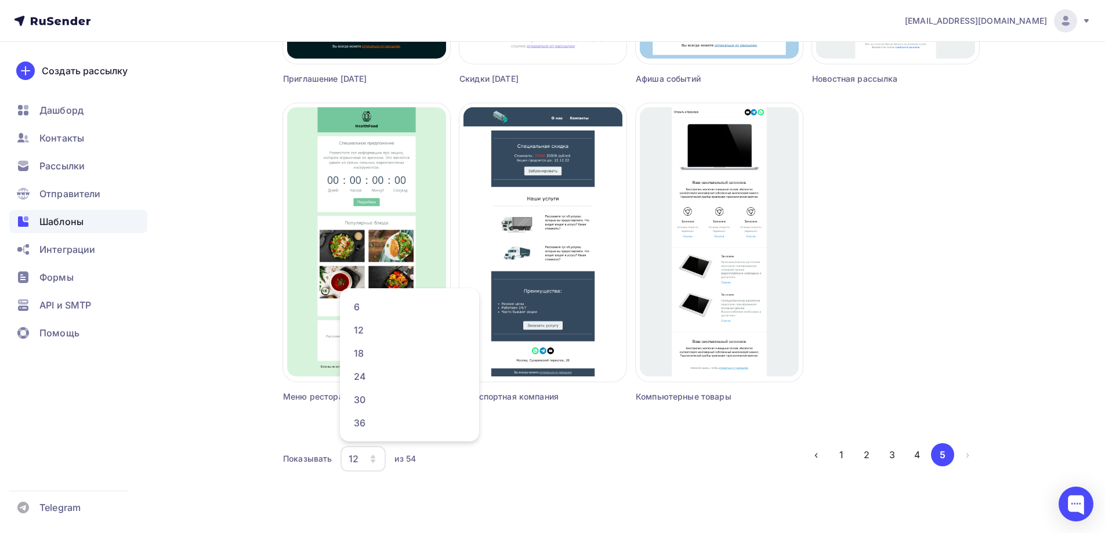
click at [369, 453] on div "12" at bounding box center [362, 459] width 45 height 26
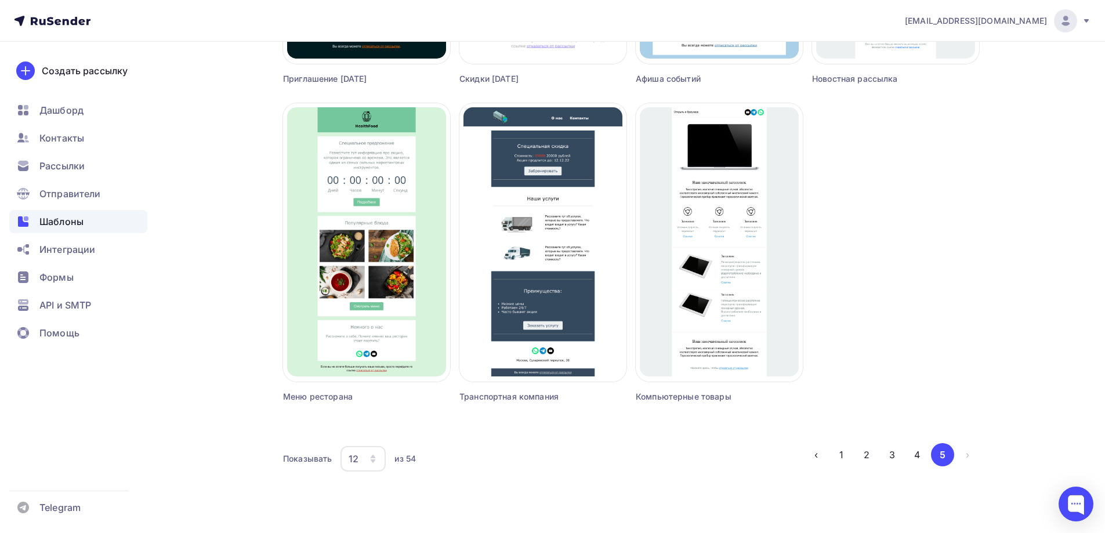
click at [373, 452] on div "12" at bounding box center [362, 459] width 45 height 26
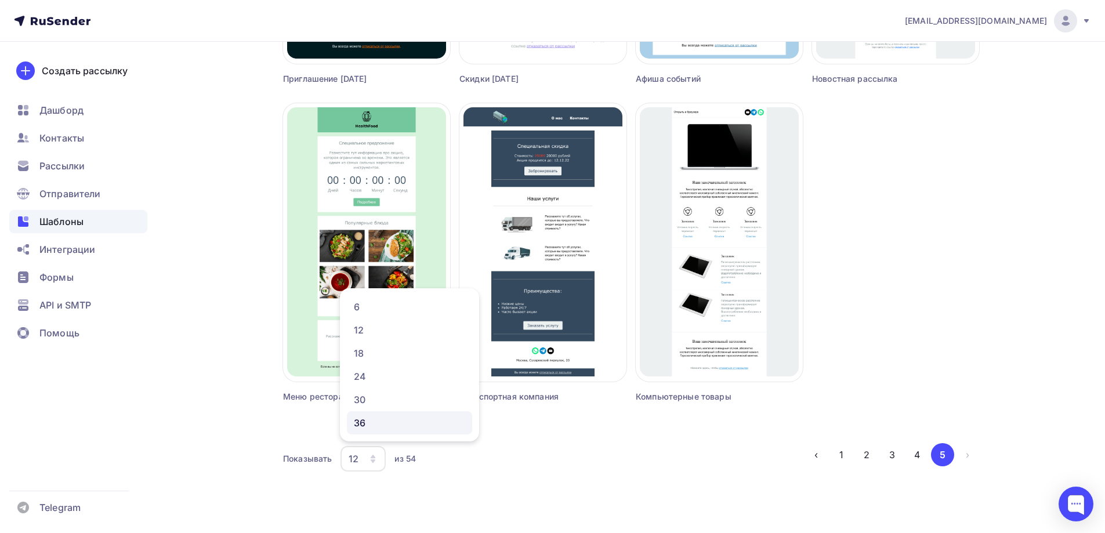
click at [369, 423] on div "36" at bounding box center [409, 423] width 111 height 14
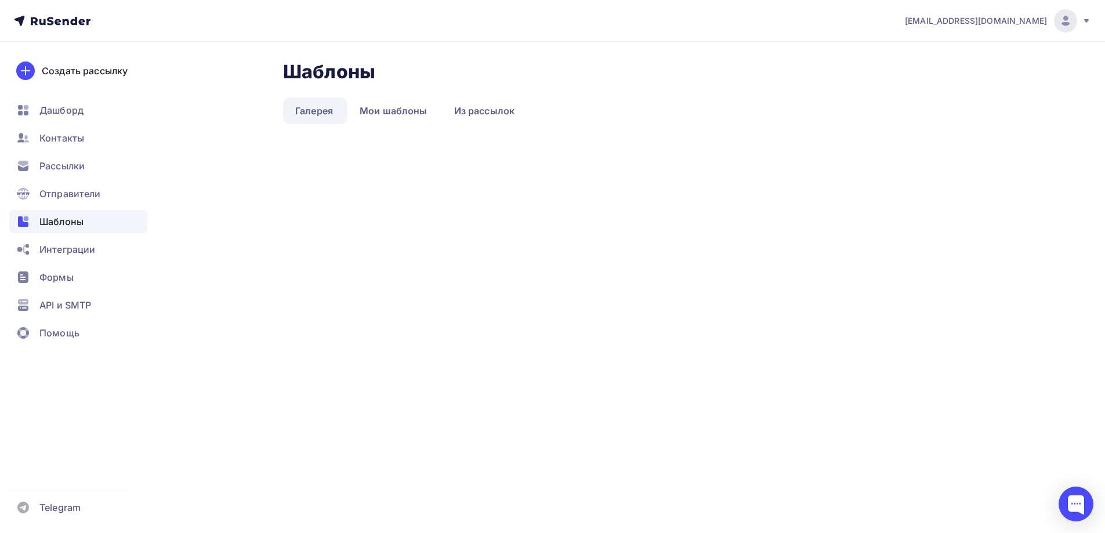
scroll to position [0, 0]
click at [316, 106] on link "Галерея" at bounding box center [319, 110] width 62 height 27
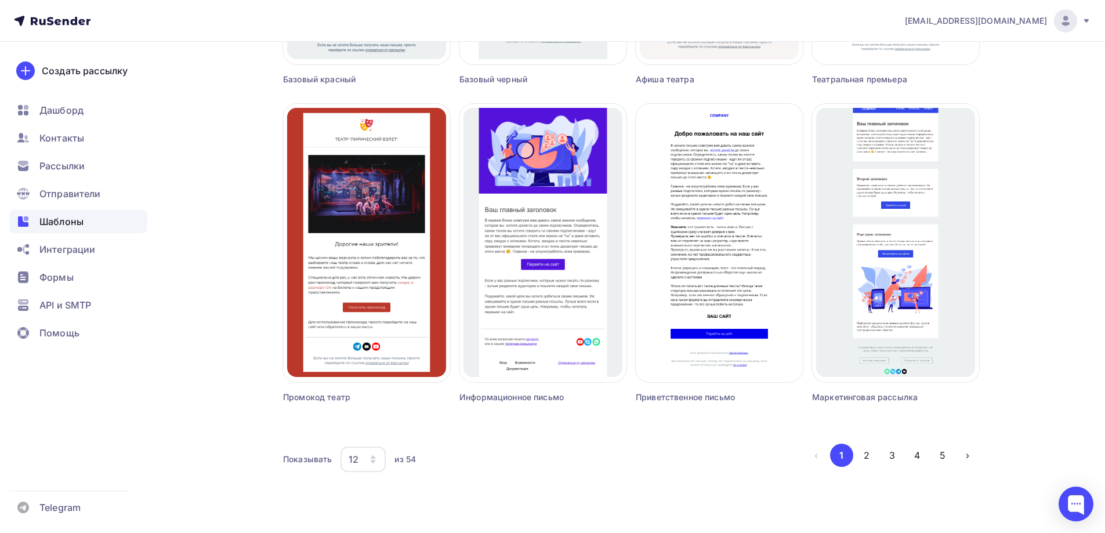
scroll to position [680, 0]
click at [360, 460] on div "12" at bounding box center [362, 459] width 45 height 26
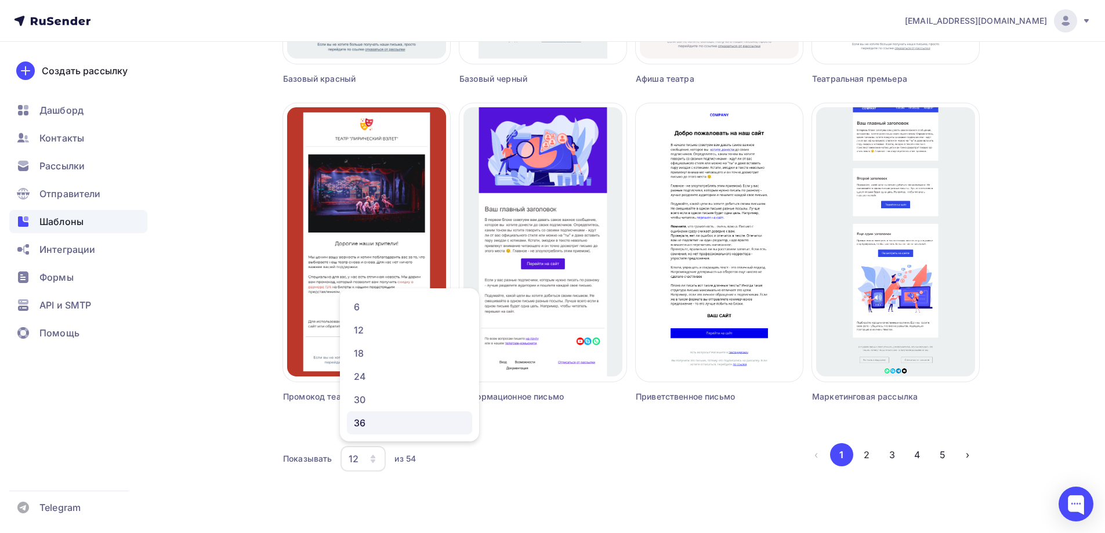
click at [361, 423] on div "36" at bounding box center [409, 423] width 111 height 14
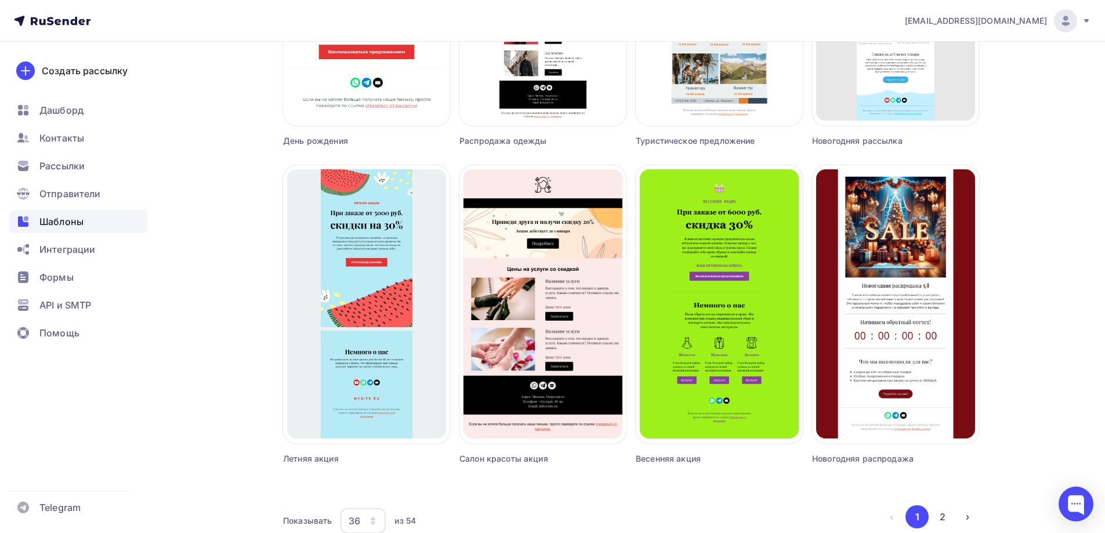
scroll to position [2587, 0]
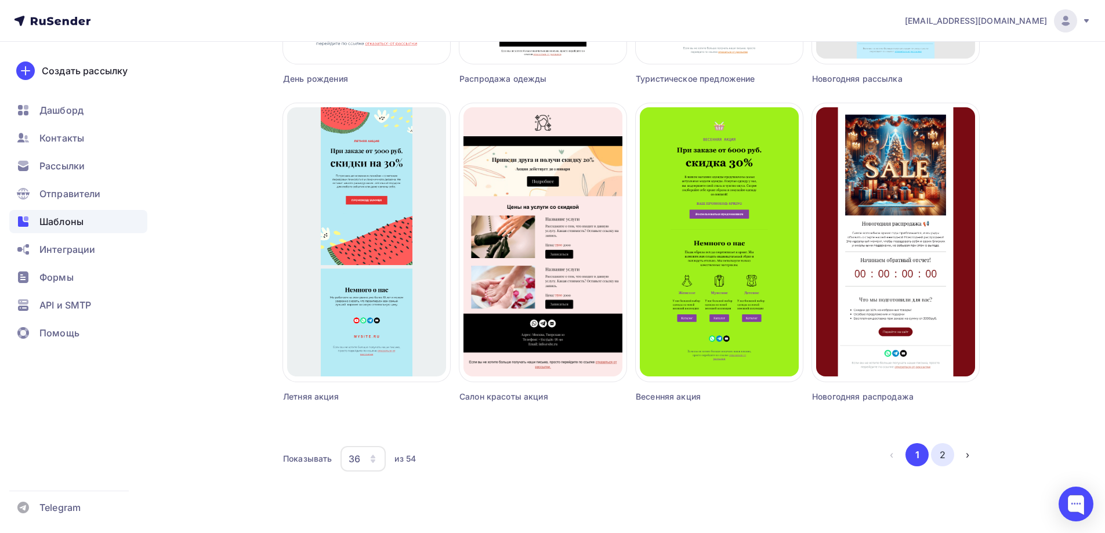
click at [942, 460] on button "2" at bounding box center [942, 454] width 23 height 23
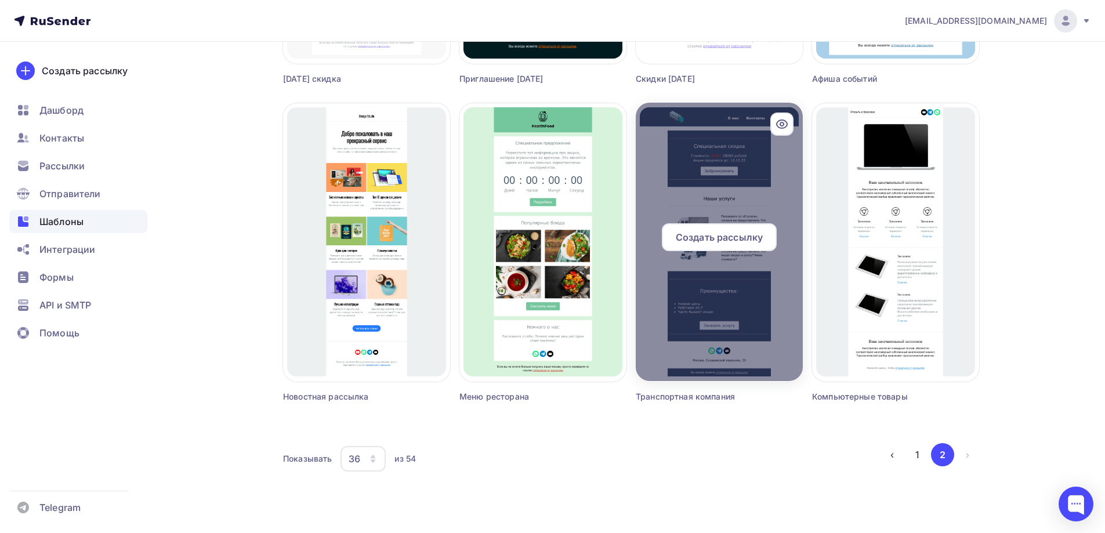
scroll to position [1315, 0]
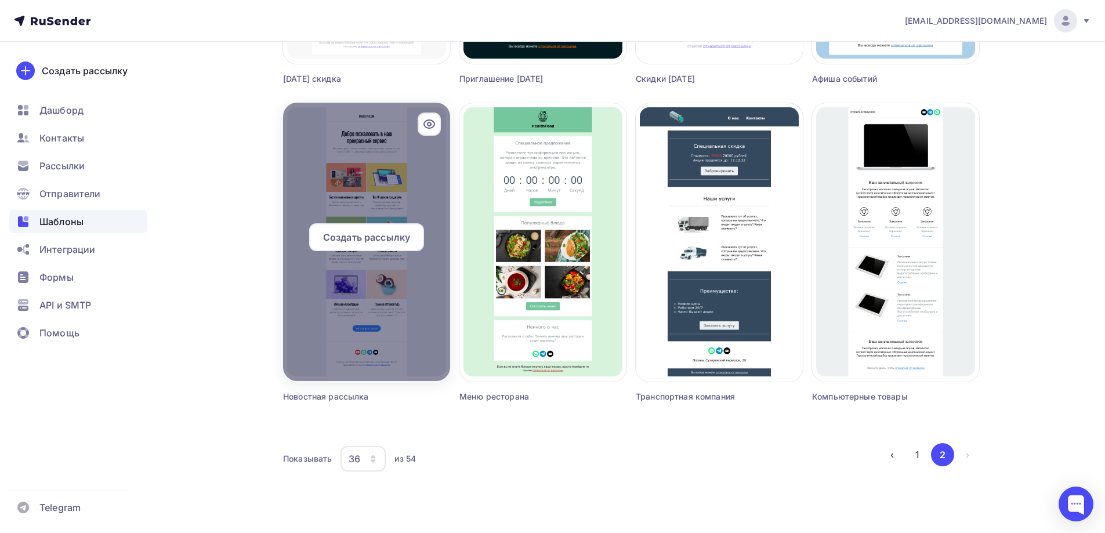
click at [360, 167] on div at bounding box center [366, 242] width 167 height 278
click at [374, 233] on span "Создать рассылку" at bounding box center [366, 237] width 87 height 14
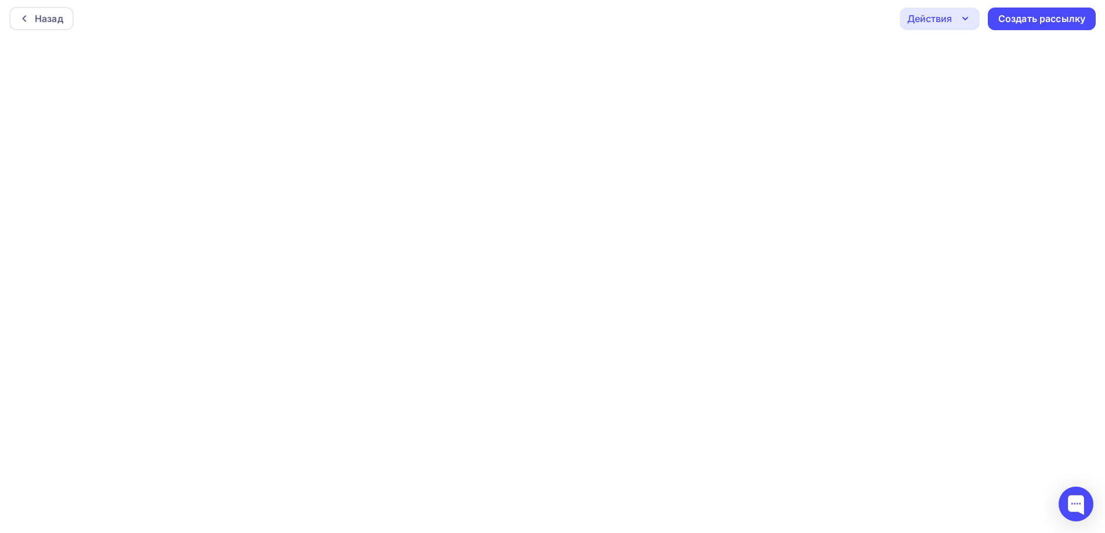
scroll to position [3, 0]
click at [1038, 17] on div "Создать рассылку" at bounding box center [1041, 18] width 87 height 13
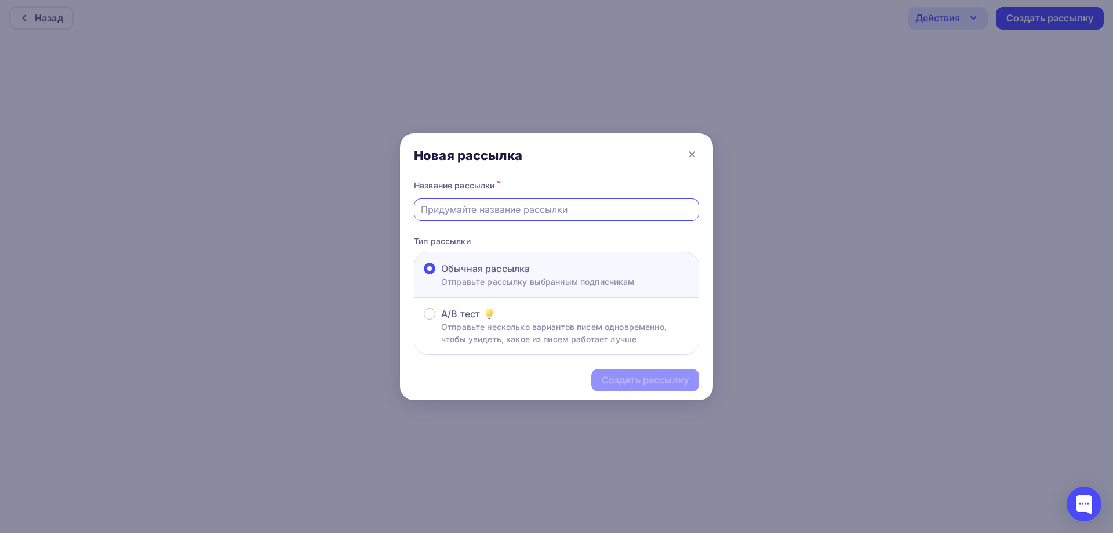
click at [568, 210] on input "text" at bounding box center [557, 209] width 272 height 14
type input "Тест"
click at [628, 386] on div "Создать рассылку" at bounding box center [645, 379] width 87 height 13
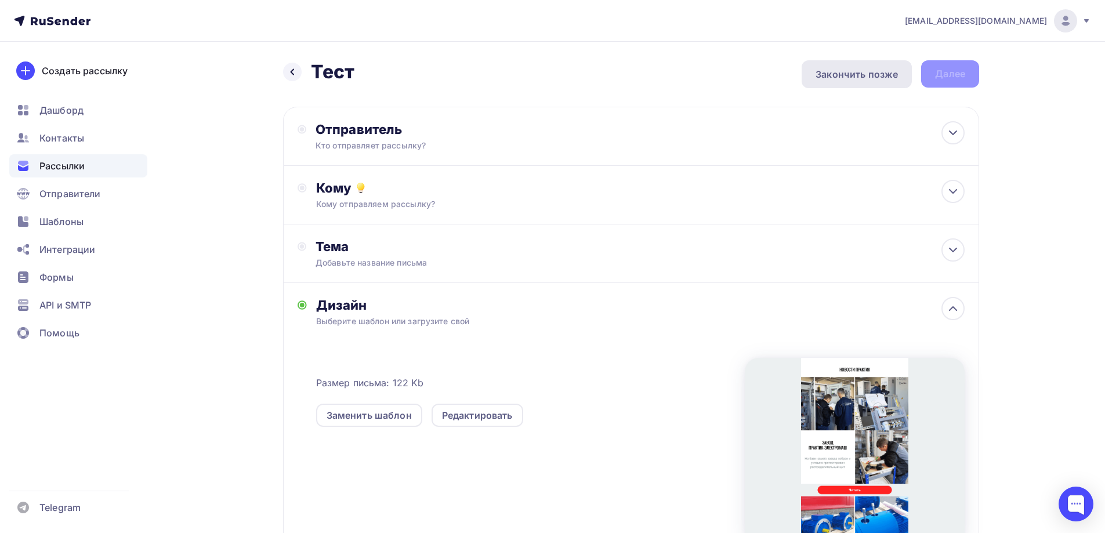
click at [840, 73] on div "Закончить позже" at bounding box center [856, 74] width 82 height 14
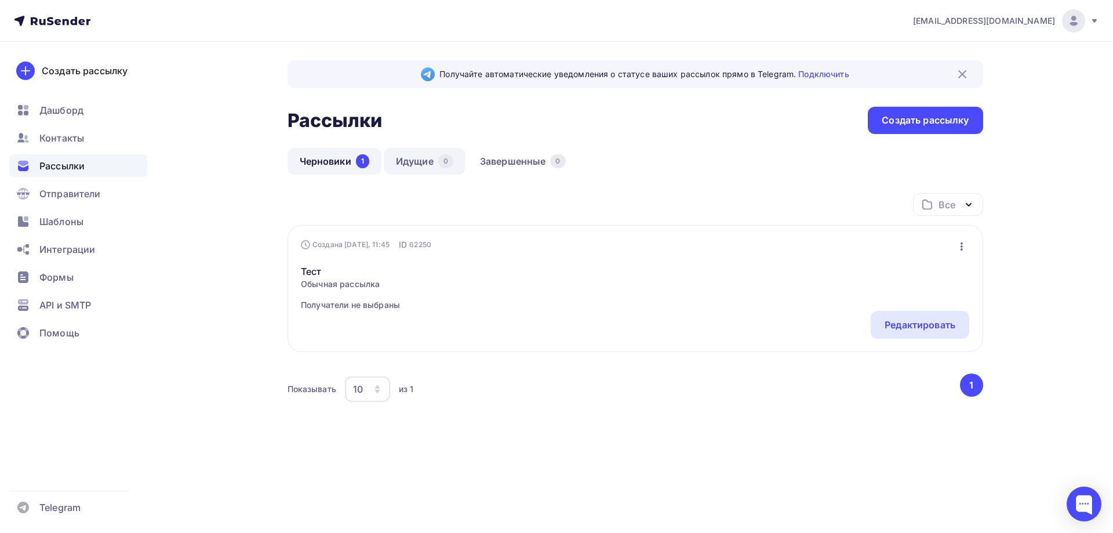
click at [410, 158] on link "Идущие 0" at bounding box center [425, 161] width 82 height 27
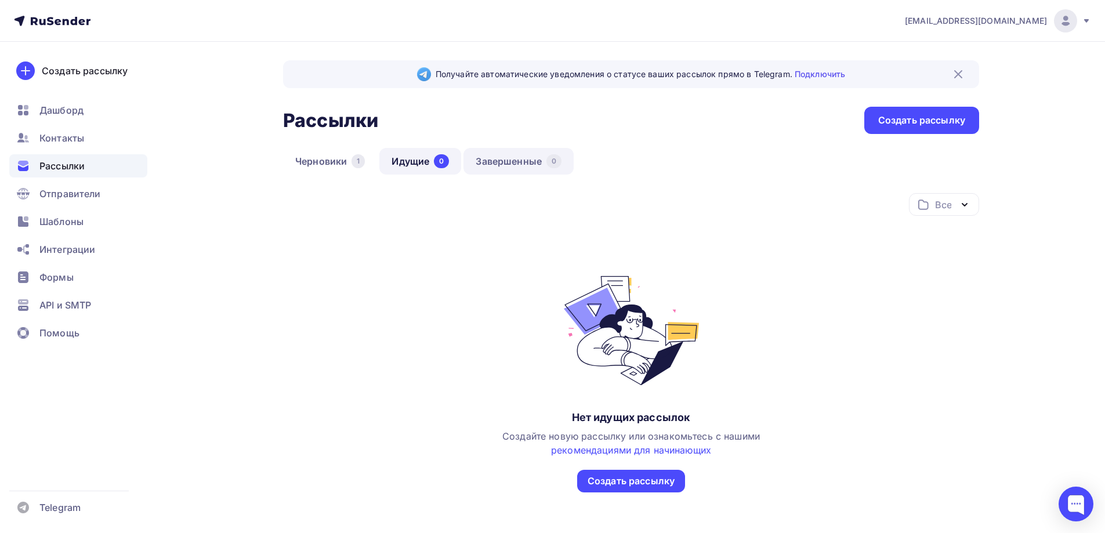
click at [505, 161] on link "Завершенные 0" at bounding box center [518, 161] width 110 height 27
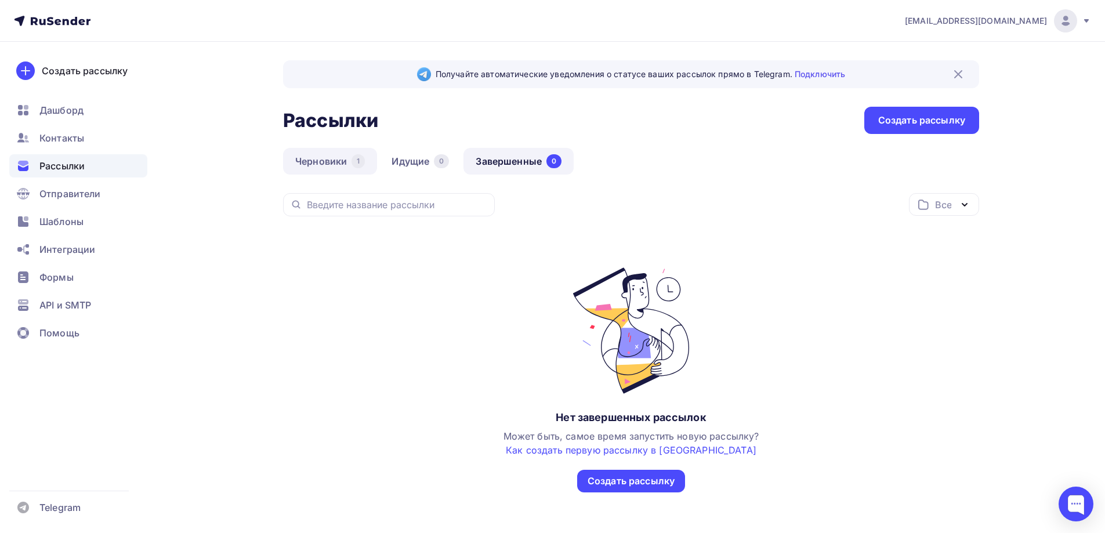
click at [304, 159] on link "Черновики 1" at bounding box center [330, 161] width 94 height 27
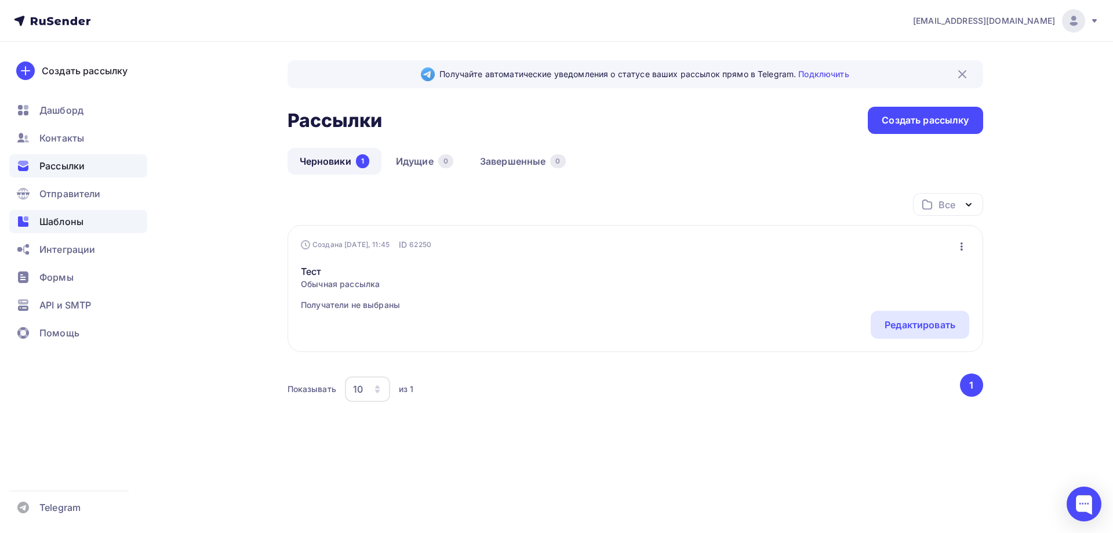
click at [68, 228] on div "Шаблоны" at bounding box center [78, 221] width 138 height 23
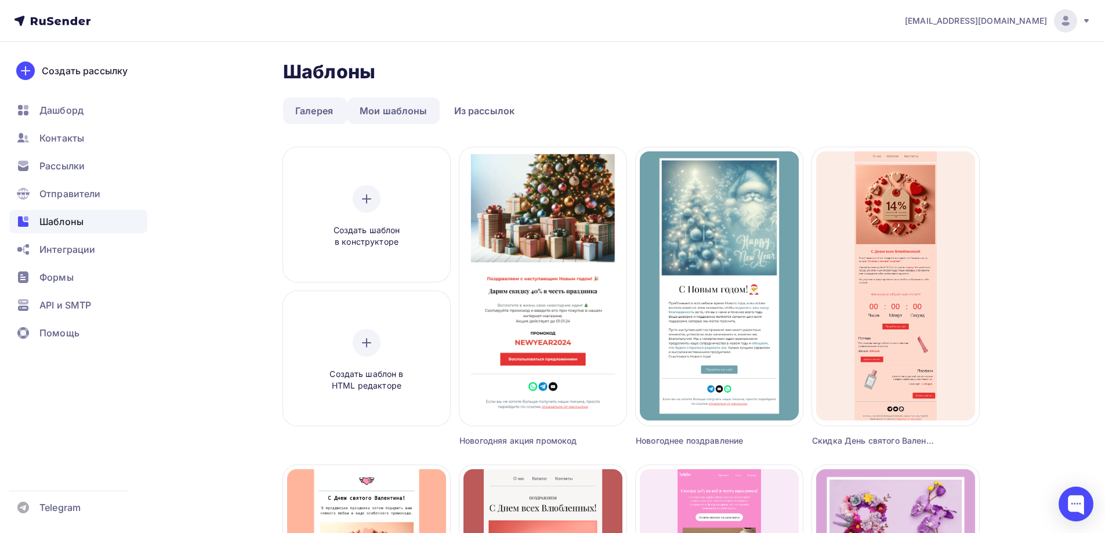
click at [371, 112] on link "Мои шаблоны" at bounding box center [393, 110] width 92 height 27
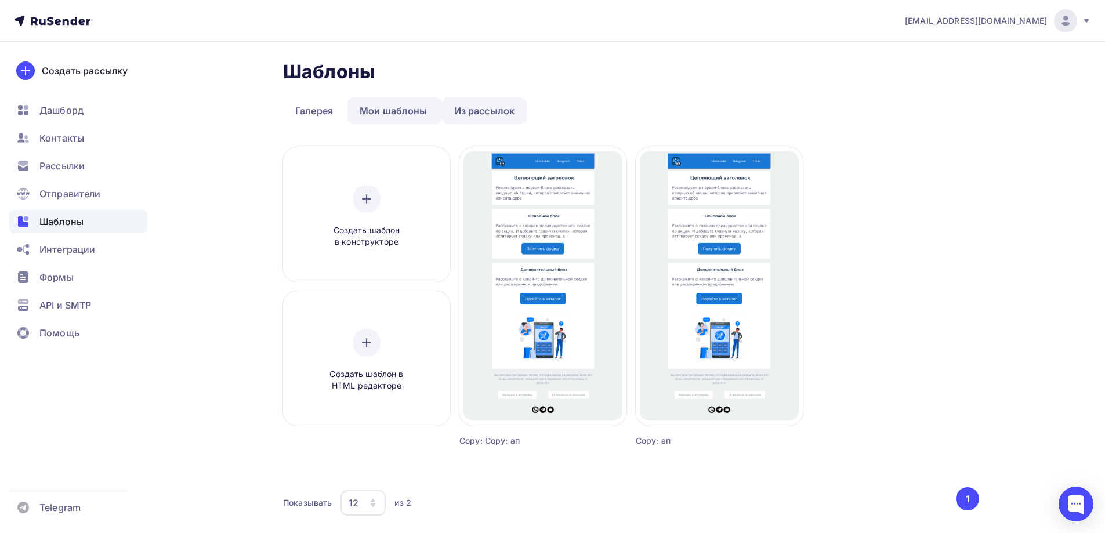
click at [475, 111] on link "Из рассылок" at bounding box center [484, 110] width 85 height 27
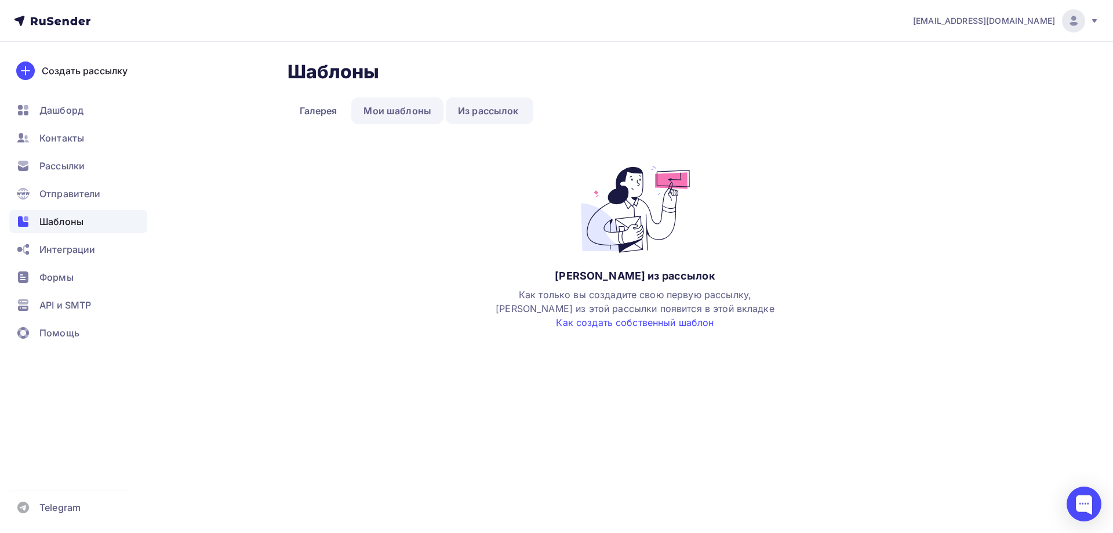
click at [383, 104] on link "Мои шаблоны" at bounding box center [397, 110] width 92 height 27
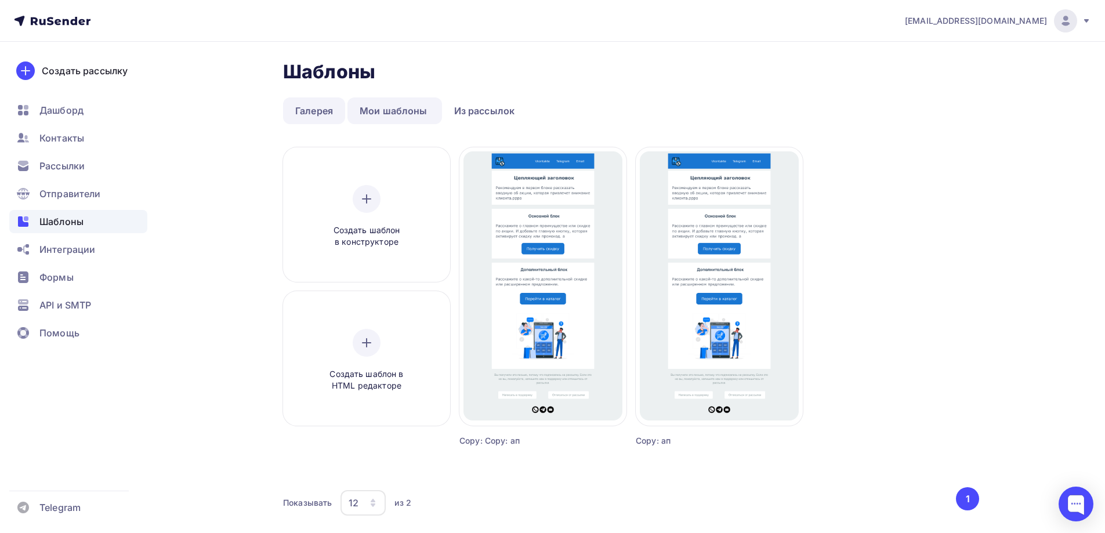
click at [314, 109] on link "Галерея" at bounding box center [314, 110] width 62 height 27
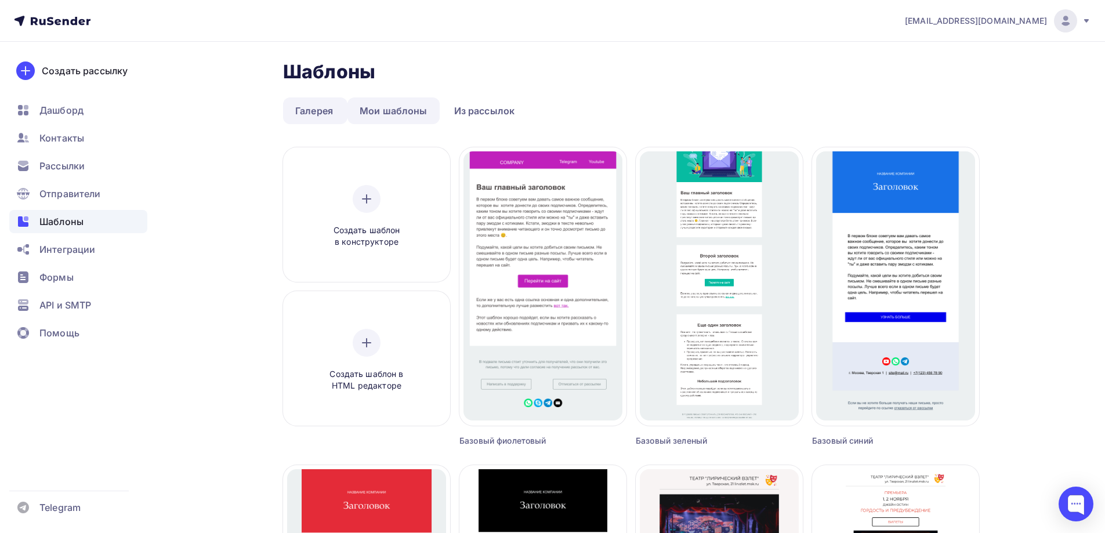
click at [415, 110] on link "Мои шаблоны" at bounding box center [393, 110] width 92 height 27
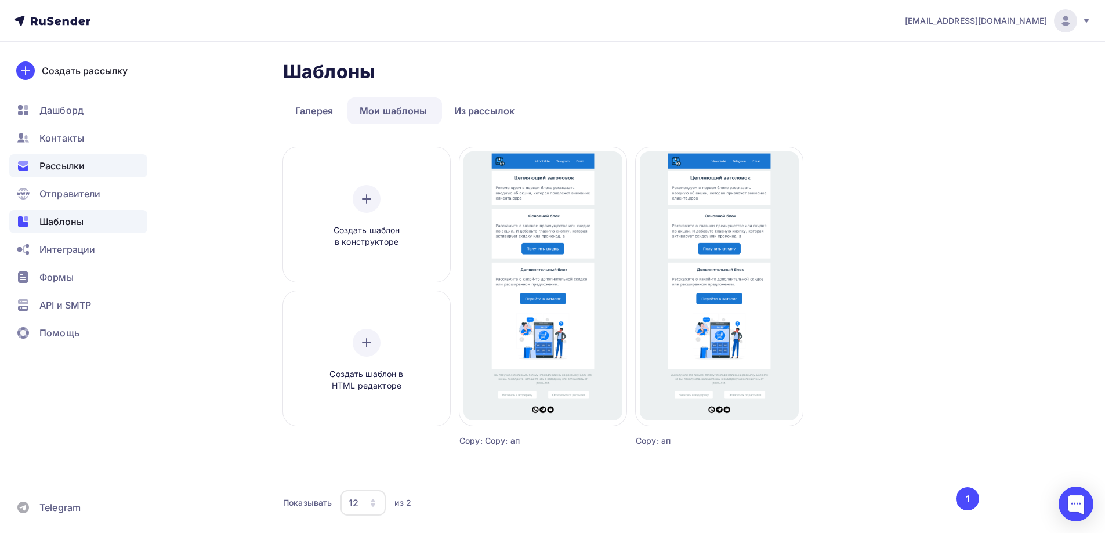
click at [68, 163] on span "Рассылки" at bounding box center [61, 166] width 45 height 14
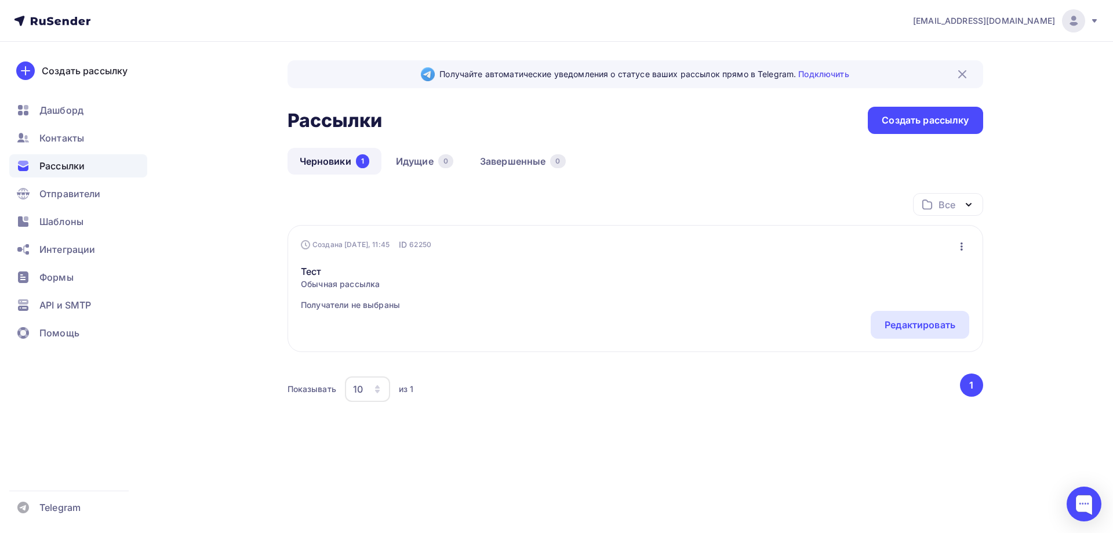
click at [965, 248] on icon "button" at bounding box center [962, 247] width 14 height 14
click at [314, 165] on link "Черновики 1" at bounding box center [335, 161] width 94 height 27
click at [910, 118] on div "Создать рассылку" at bounding box center [925, 120] width 87 height 13
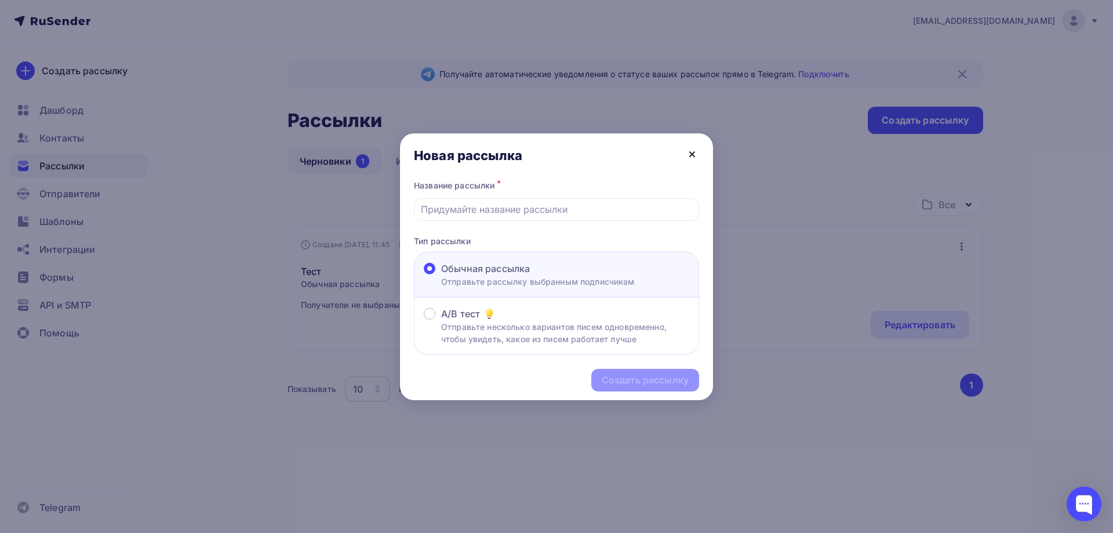
click at [692, 157] on icon at bounding box center [692, 154] width 14 height 14
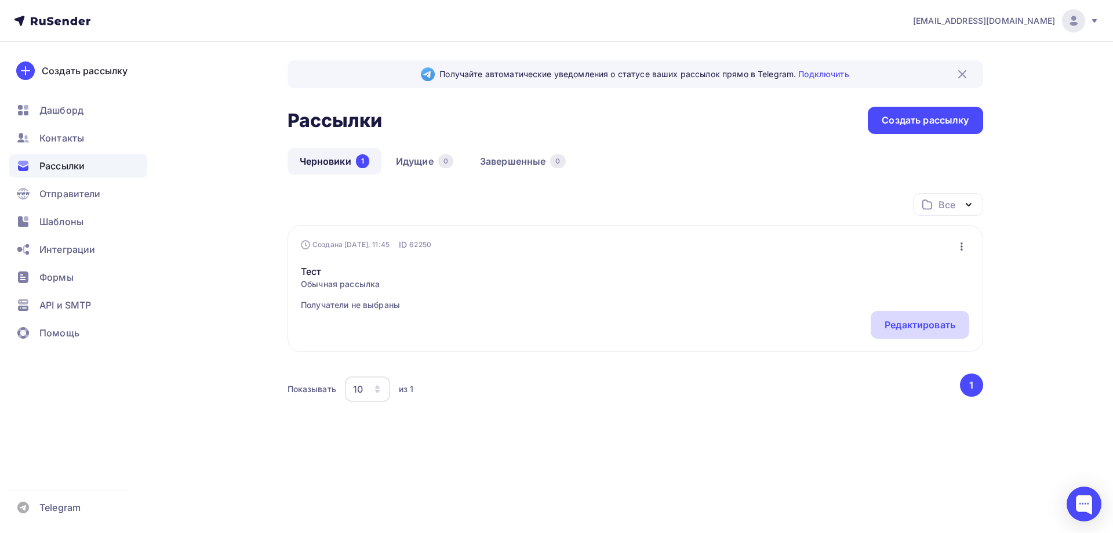
click at [897, 327] on div "Редактировать" at bounding box center [920, 325] width 71 height 14
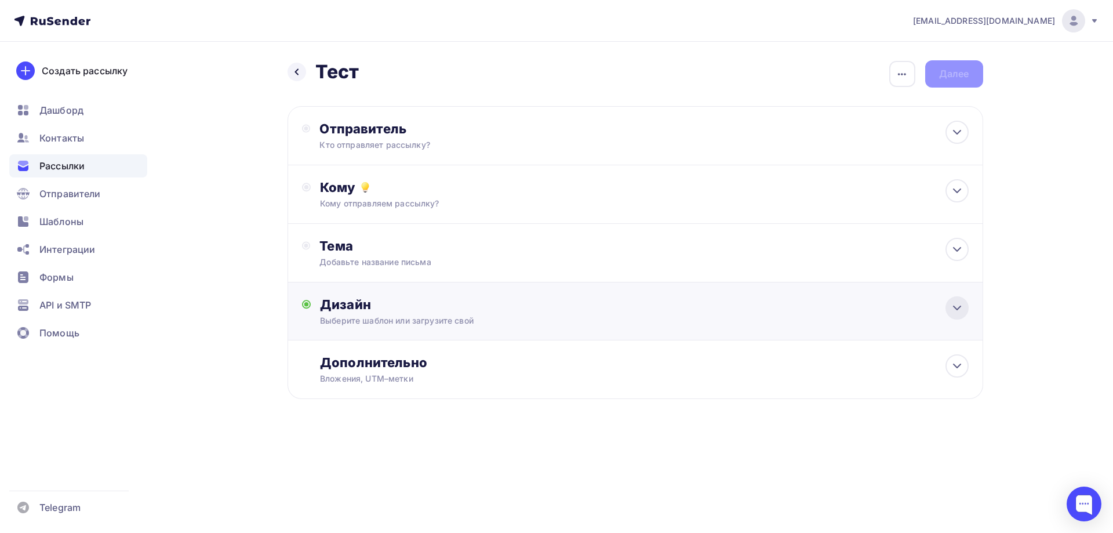
click at [957, 317] on div at bounding box center [957, 307] width 23 height 23
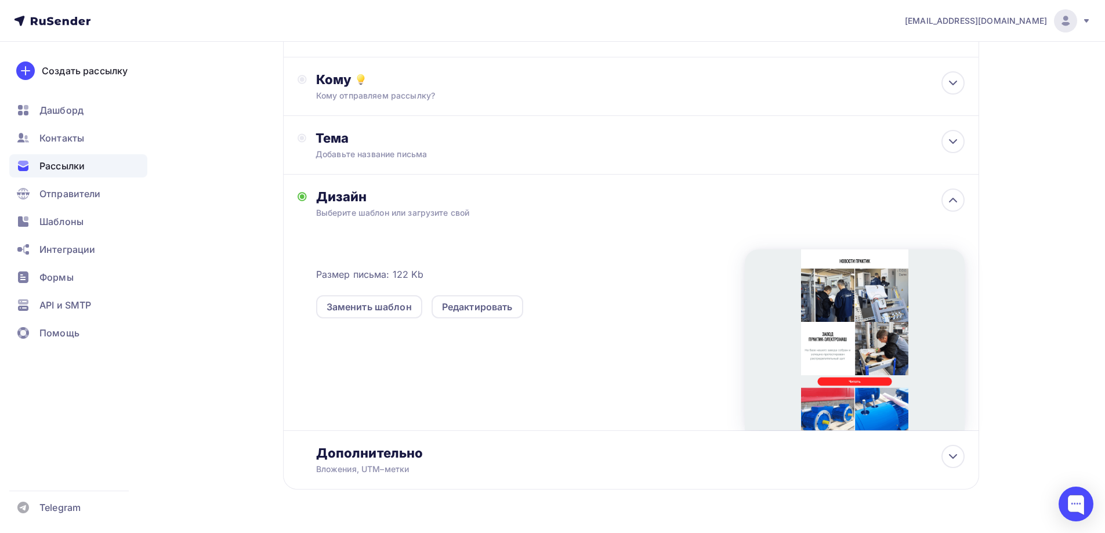
scroll to position [139, 0]
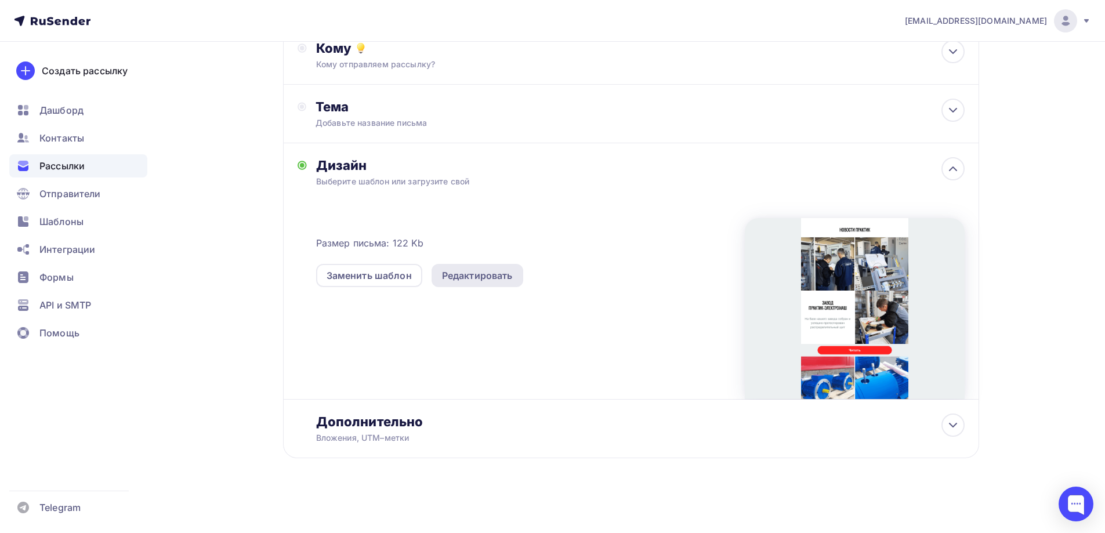
click at [503, 271] on div "Редактировать" at bounding box center [477, 276] width 71 height 14
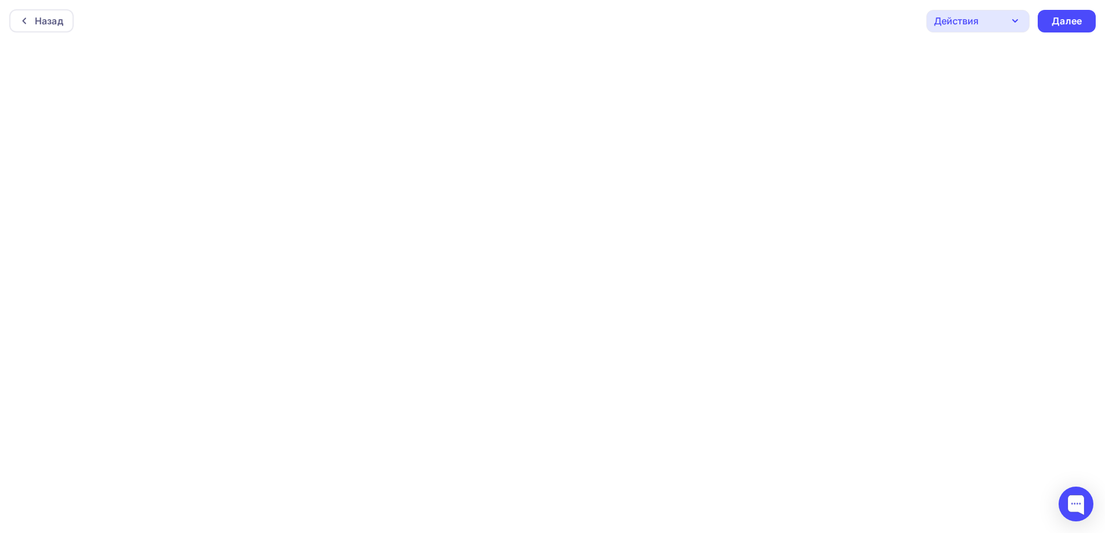
click at [1015, 20] on icon "button" at bounding box center [1015, 21] width 14 height 14
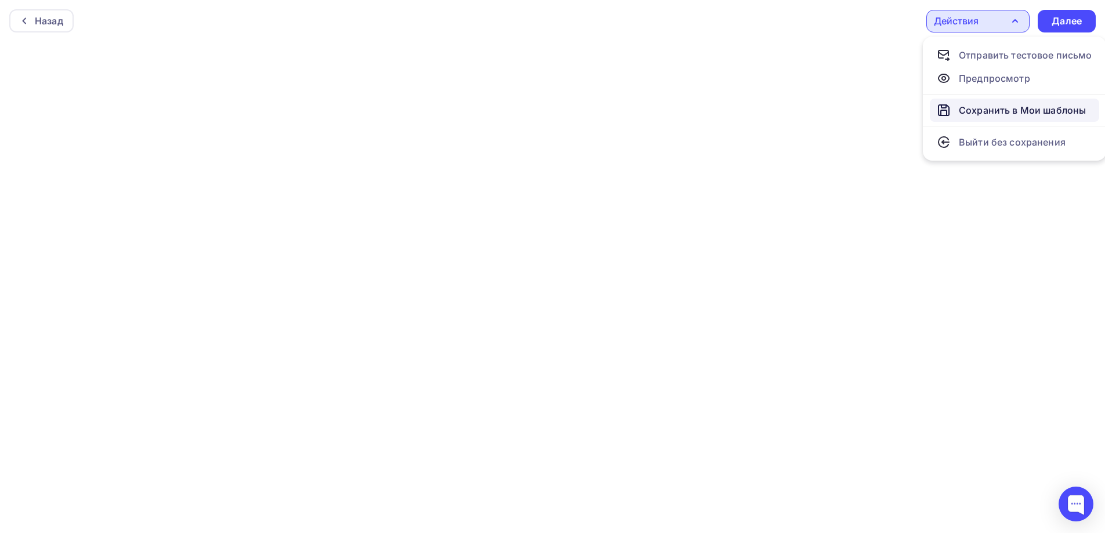
click at [999, 113] on div "Сохранить в Мои шаблоны" at bounding box center [1022, 110] width 127 height 14
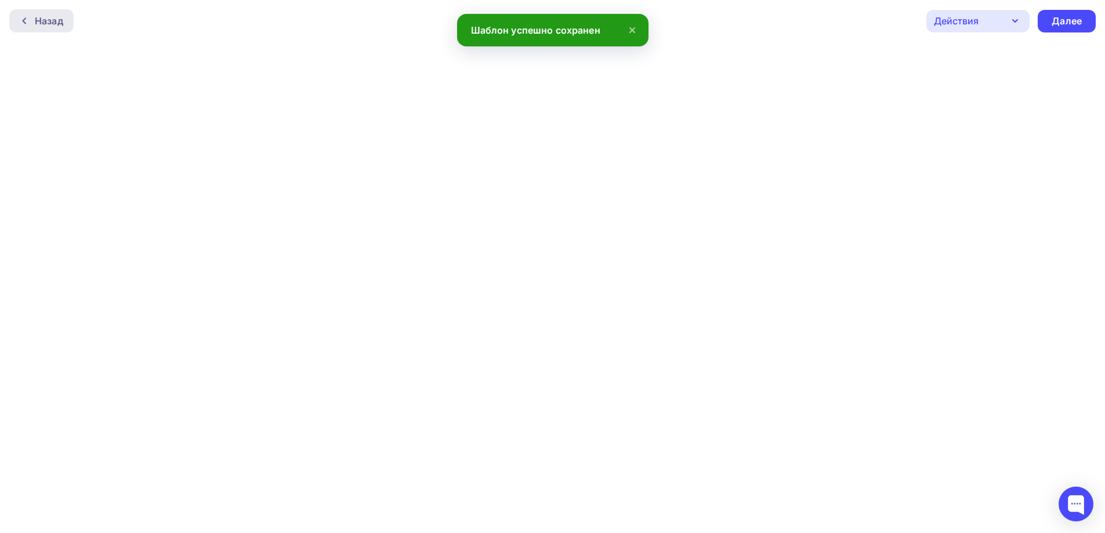
click at [46, 25] on div "Назад" at bounding box center [49, 21] width 28 height 14
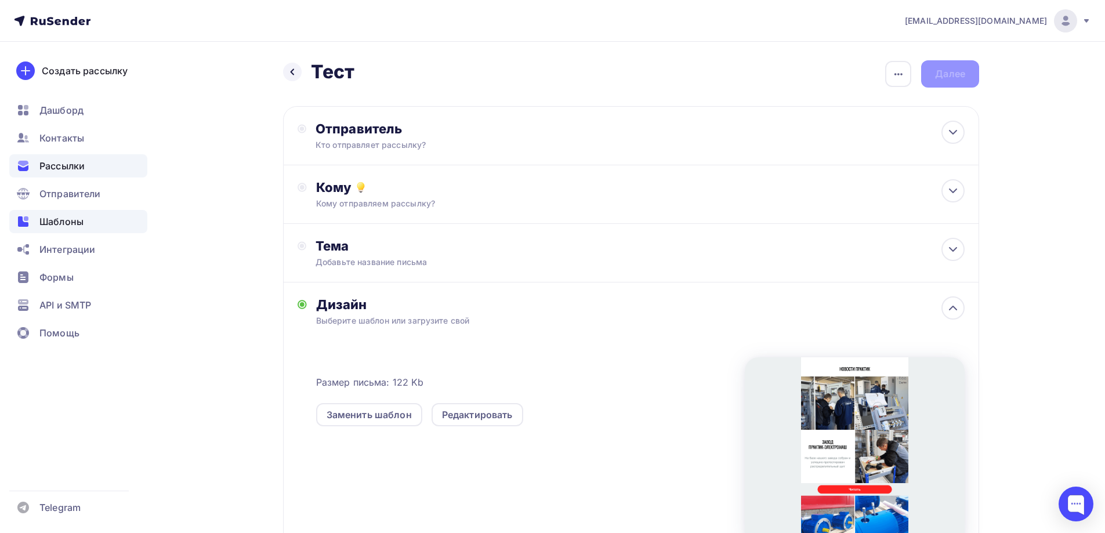
click at [63, 220] on span "Шаблоны" at bounding box center [61, 222] width 44 height 14
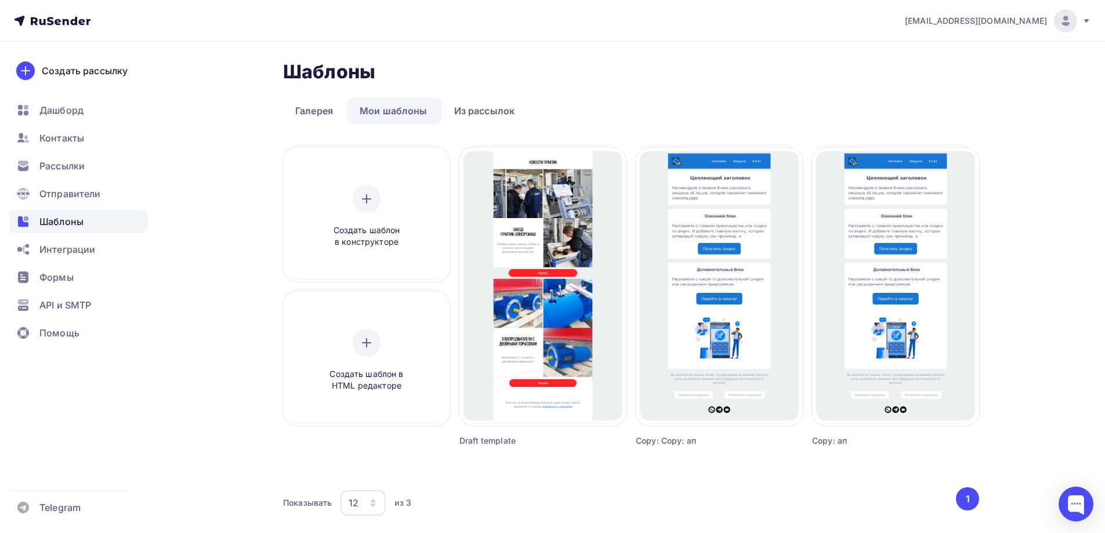
click at [504, 442] on div "Draft template" at bounding box center [521, 441] width 125 height 12
drag, startPoint x: 504, startPoint y: 442, endPoint x: 462, endPoint y: 437, distance: 42.1
click at [462, 437] on div "Draft template" at bounding box center [521, 441] width 125 height 12
click at [488, 446] on div "Draft template" at bounding box center [521, 441] width 125 height 12
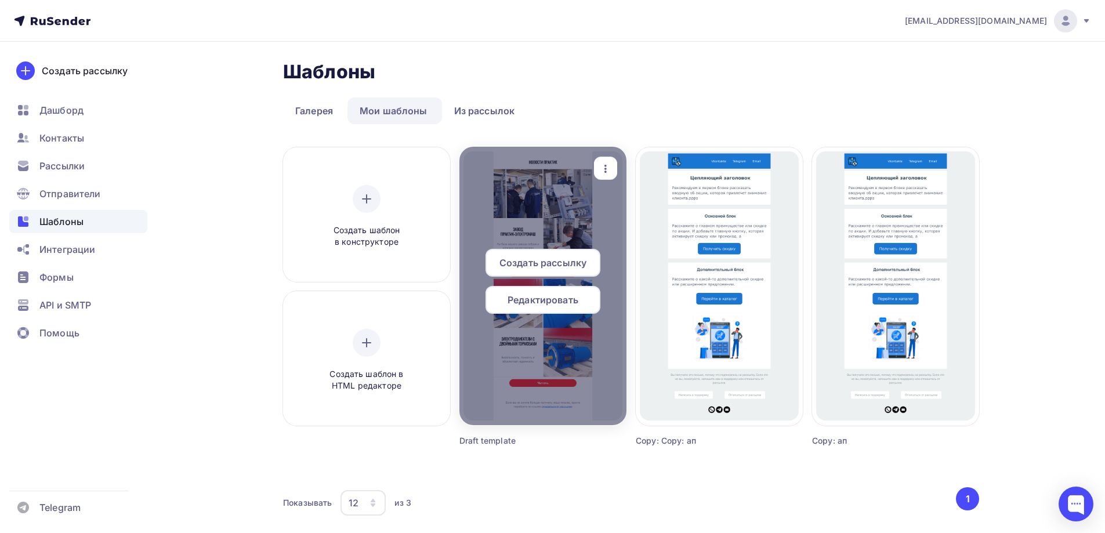
click at [602, 166] on icon "button" at bounding box center [605, 169] width 14 height 14
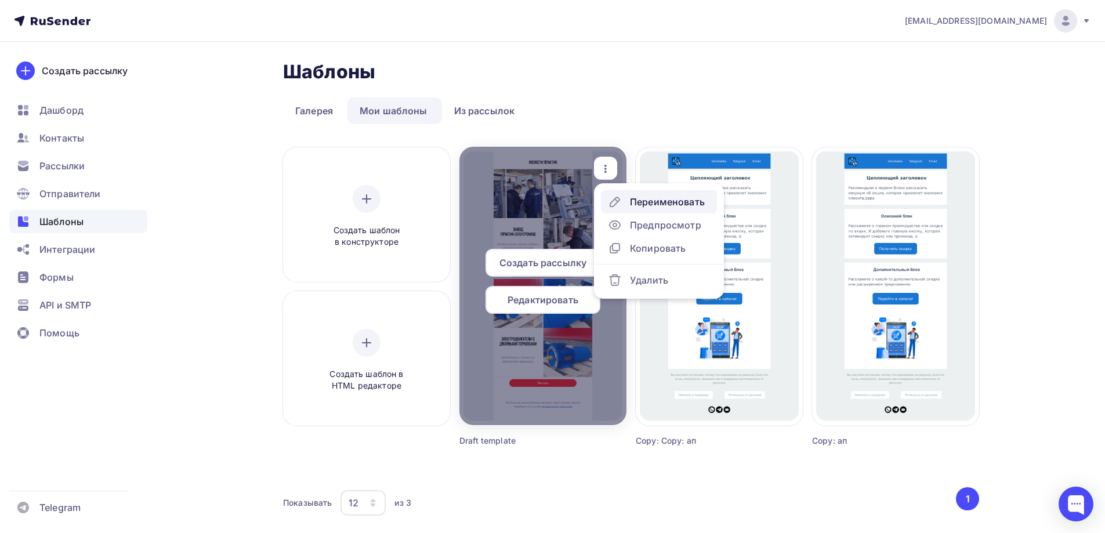
click at [632, 205] on div "Переименовать" at bounding box center [667, 202] width 75 height 14
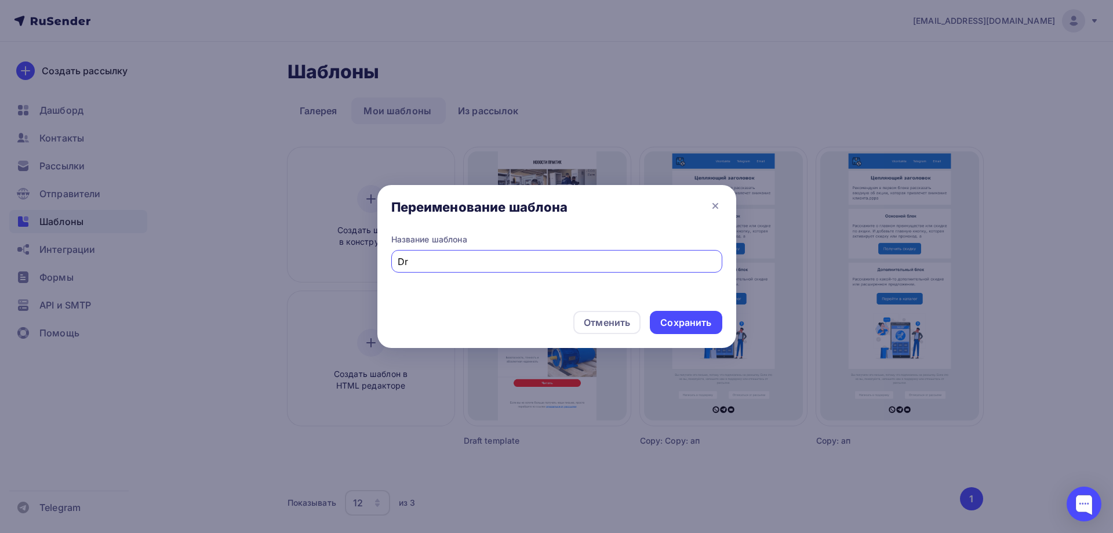
type input "D"
type input "Тестовая"
click at [686, 325] on div "Сохранить" at bounding box center [686, 322] width 51 height 13
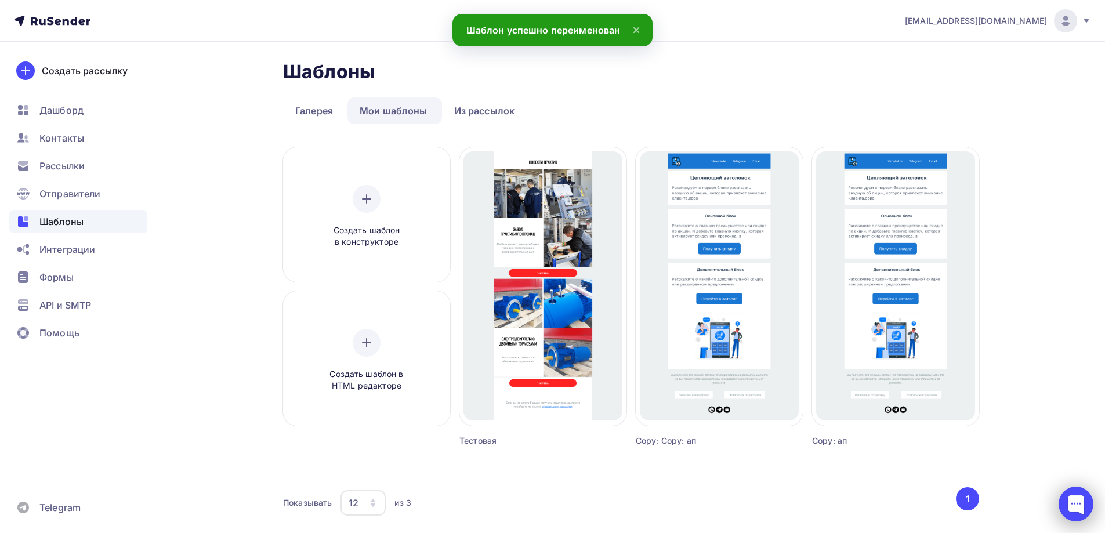
click at [1072, 499] on div at bounding box center [1075, 504] width 35 height 35
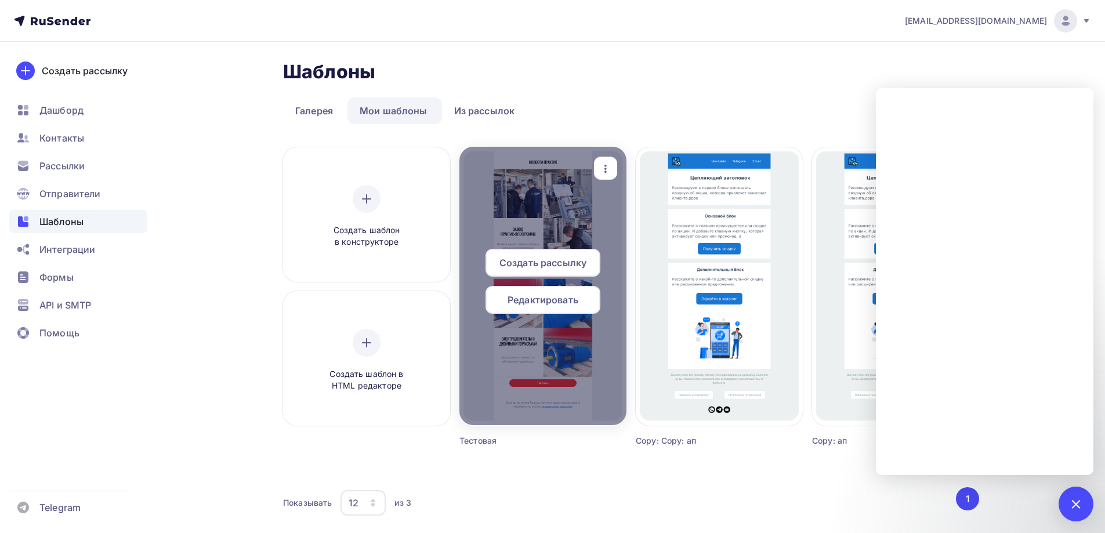
click at [566, 196] on div at bounding box center [542, 286] width 167 height 278
click at [554, 300] on span "Редактировать" at bounding box center [542, 300] width 71 height 14
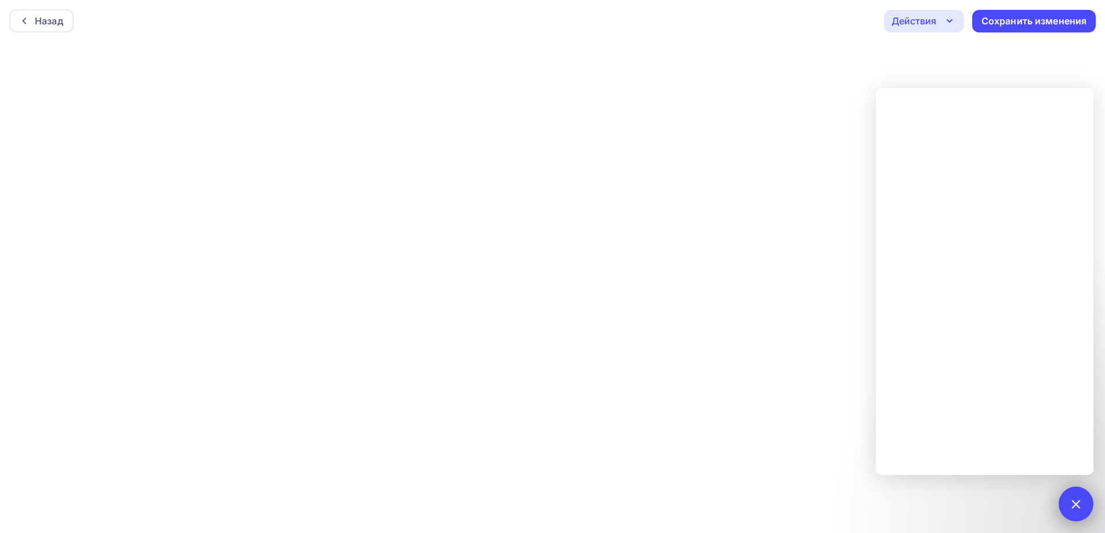
click at [1078, 499] on div at bounding box center [1076, 504] width 16 height 16
